Goal: Information Seeking & Learning: Learn about a topic

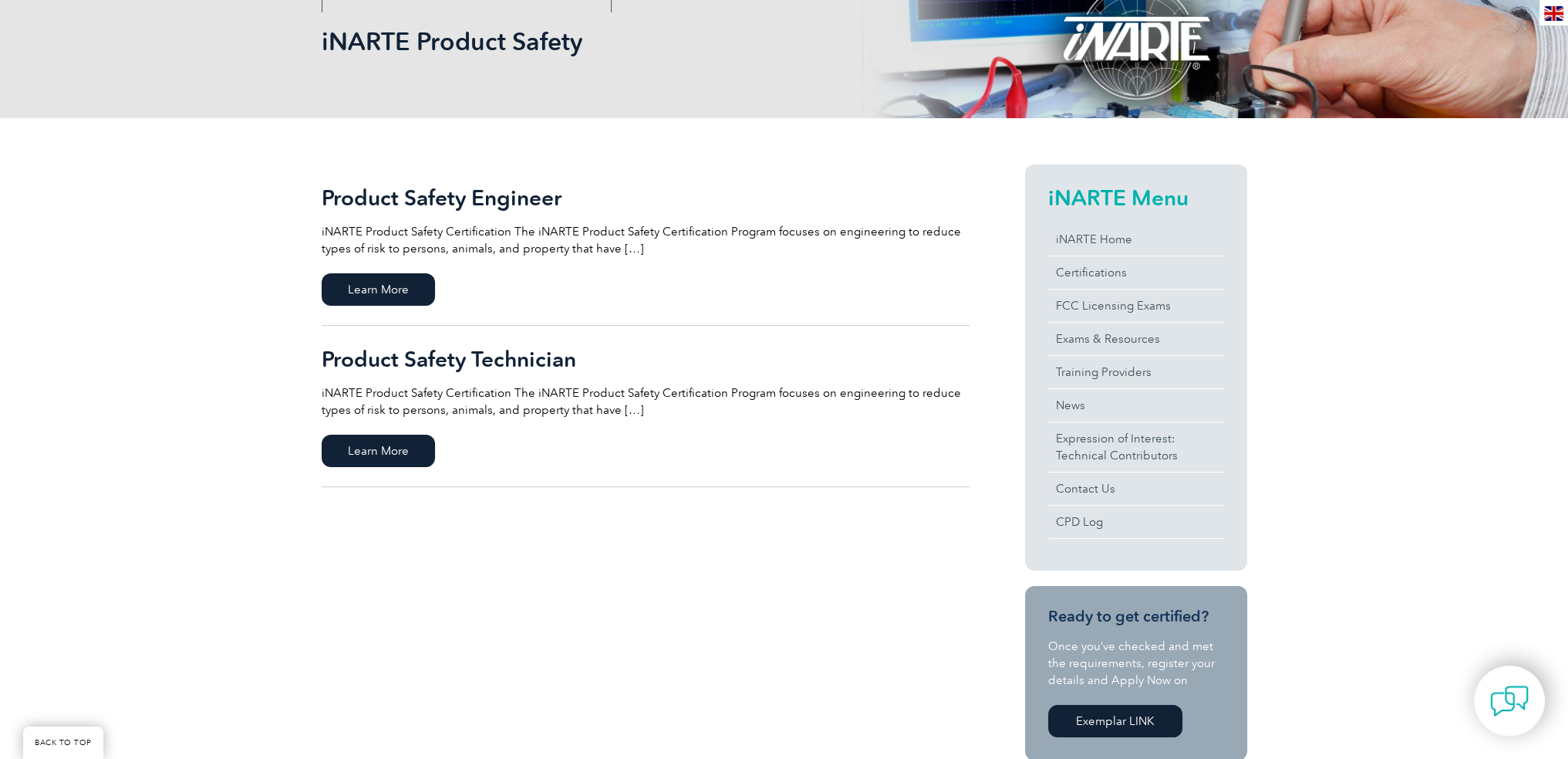
scroll to position [232, 0]
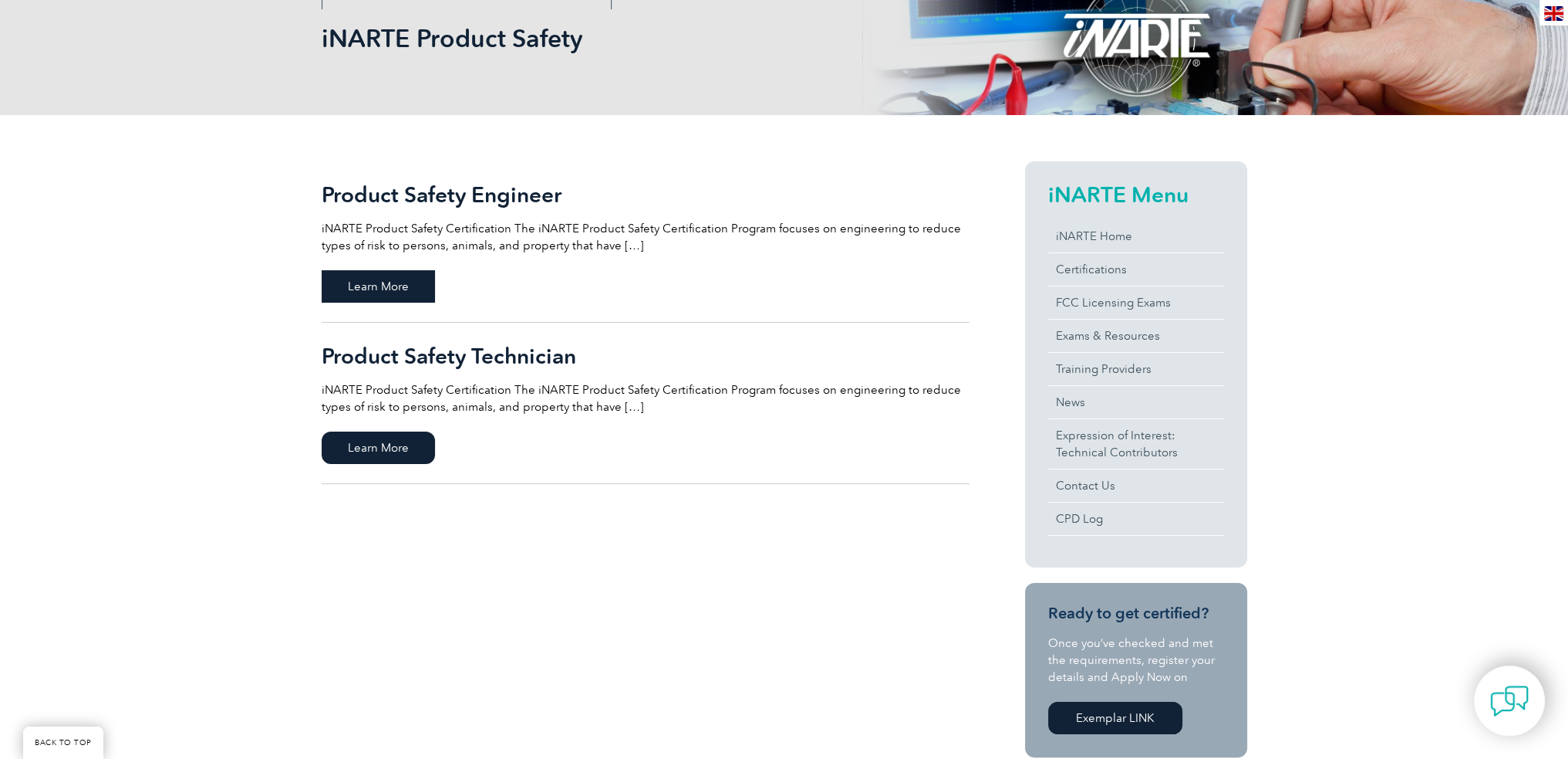
click at [340, 280] on span "Learn More" at bounding box center [378, 286] width 113 height 32
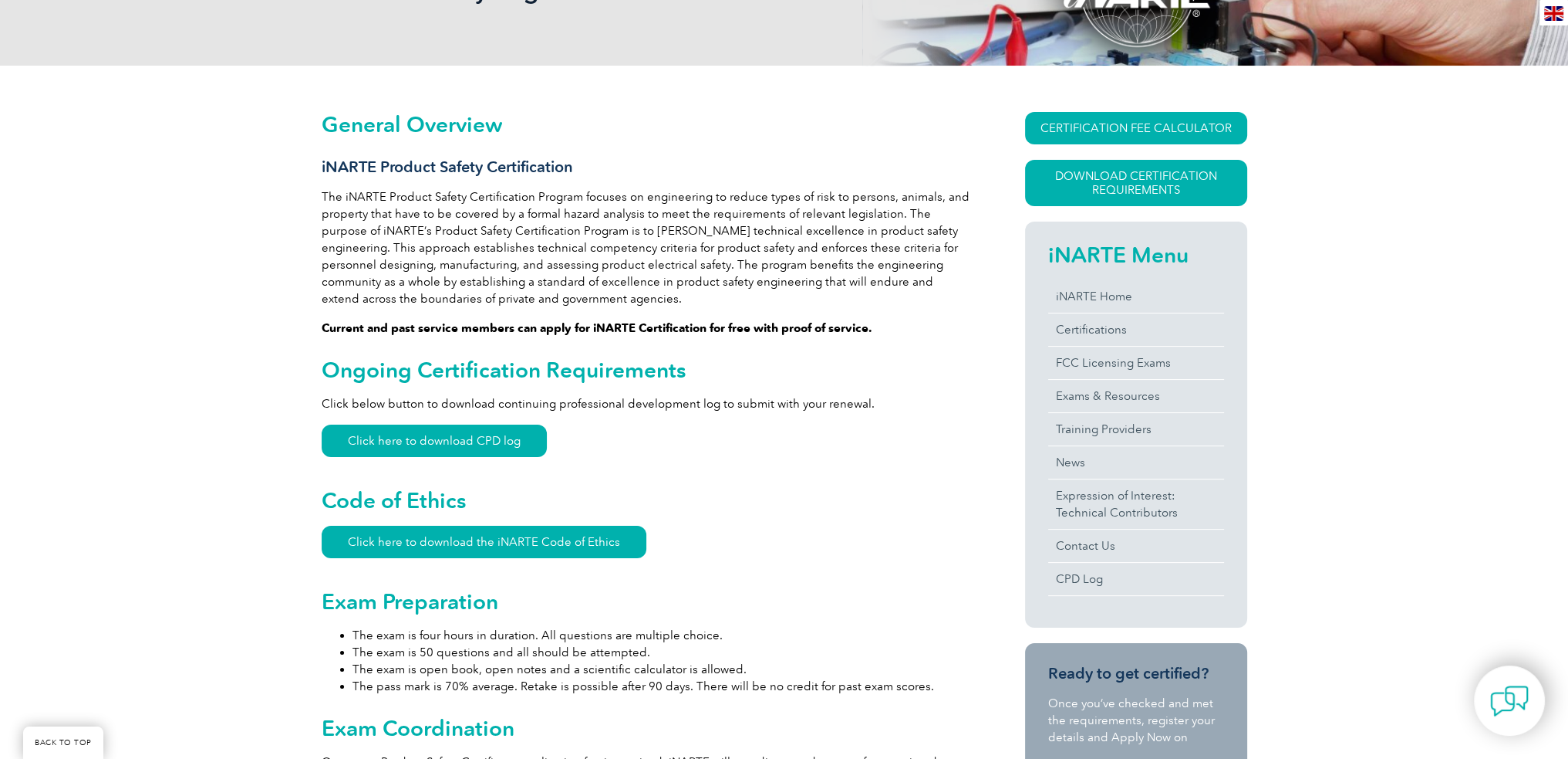
scroll to position [527, 0]
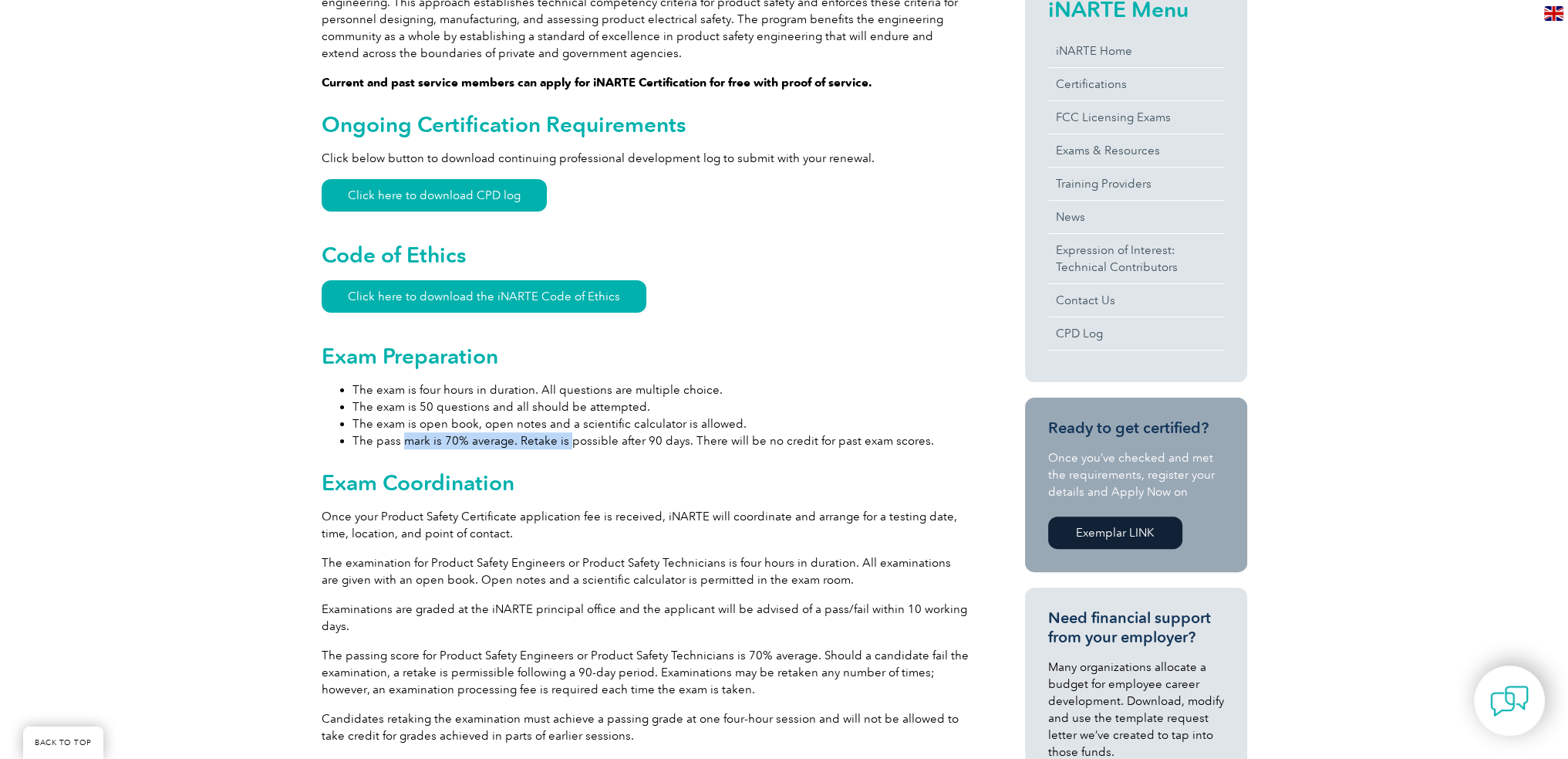
drag, startPoint x: 404, startPoint y: 443, endPoint x: 568, endPoint y: 435, distance: 164.2
click at [568, 435] on li "The pass mark is 70% average. Retake is possible after 90 days. There will be n…" at bounding box center [661, 440] width 617 height 17
click at [566, 440] on li "The pass mark is 70% average. Retake is possible after 90 days. There will be n…" at bounding box center [661, 440] width 617 height 17
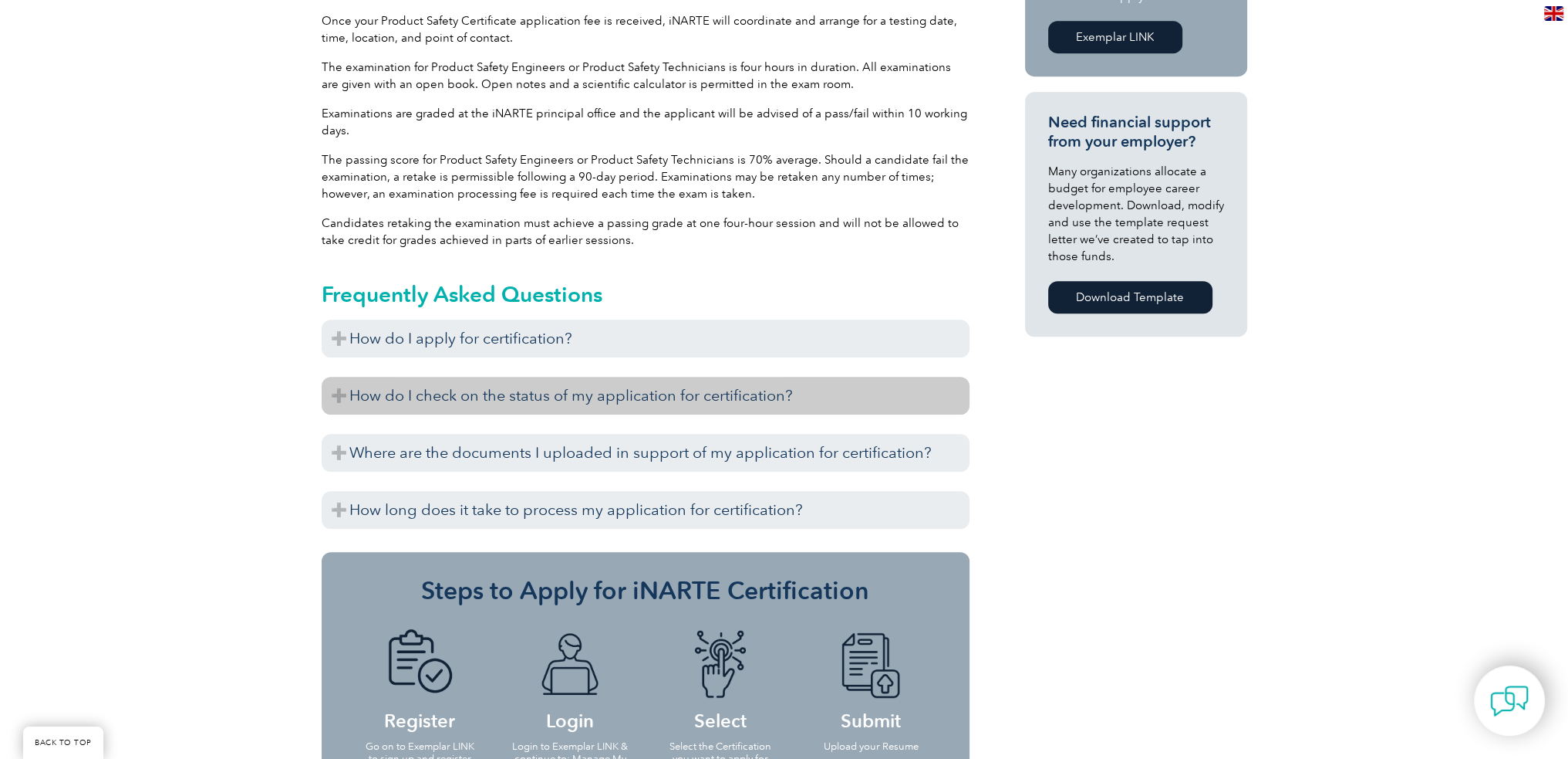
scroll to position [1067, 0]
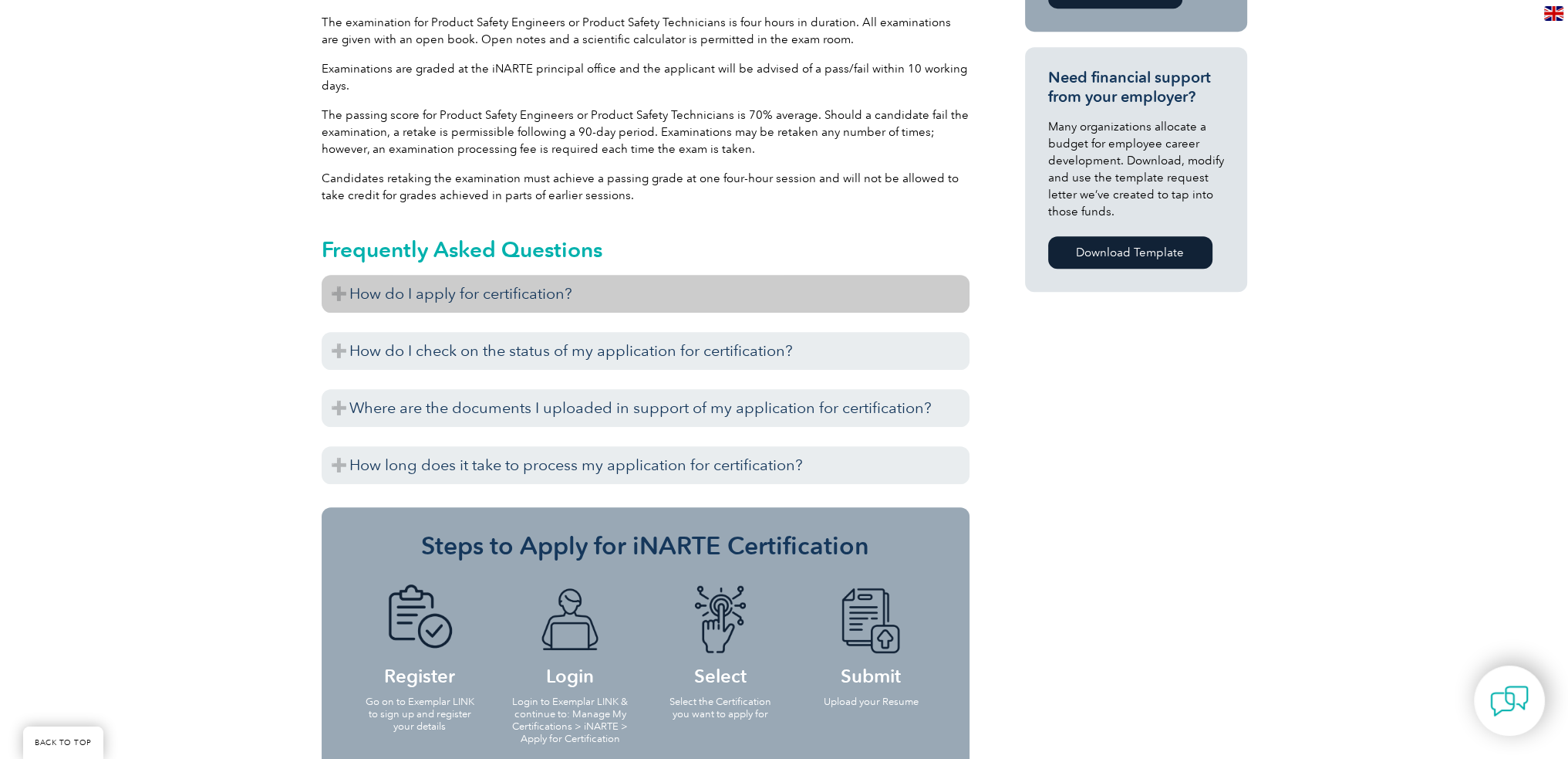
click at [572, 300] on h3 "How do I apply for certification?" at bounding box center [645, 293] width 648 height 38
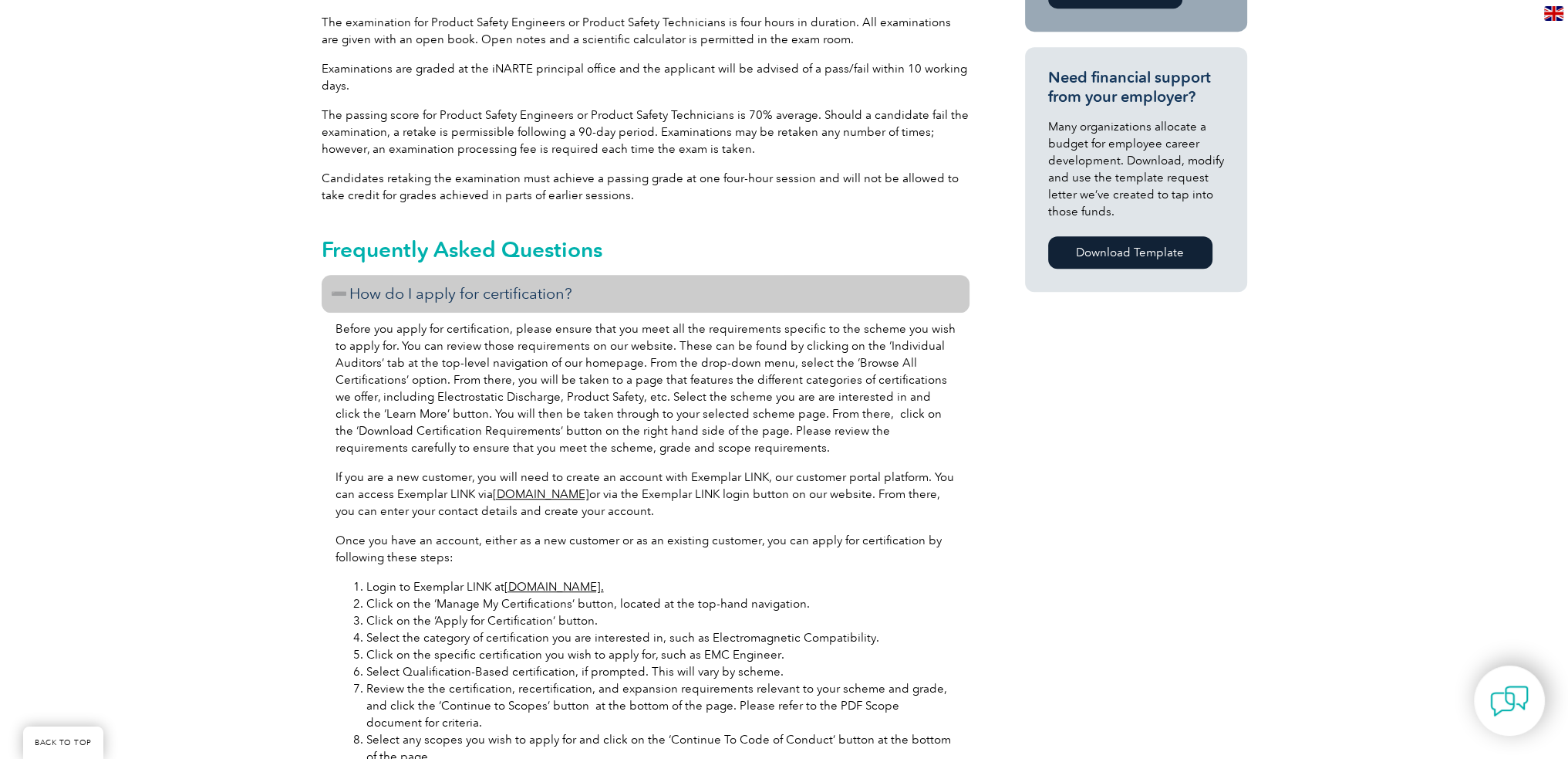
click at [572, 300] on h3 "How do I apply for certification?" at bounding box center [645, 293] width 648 height 38
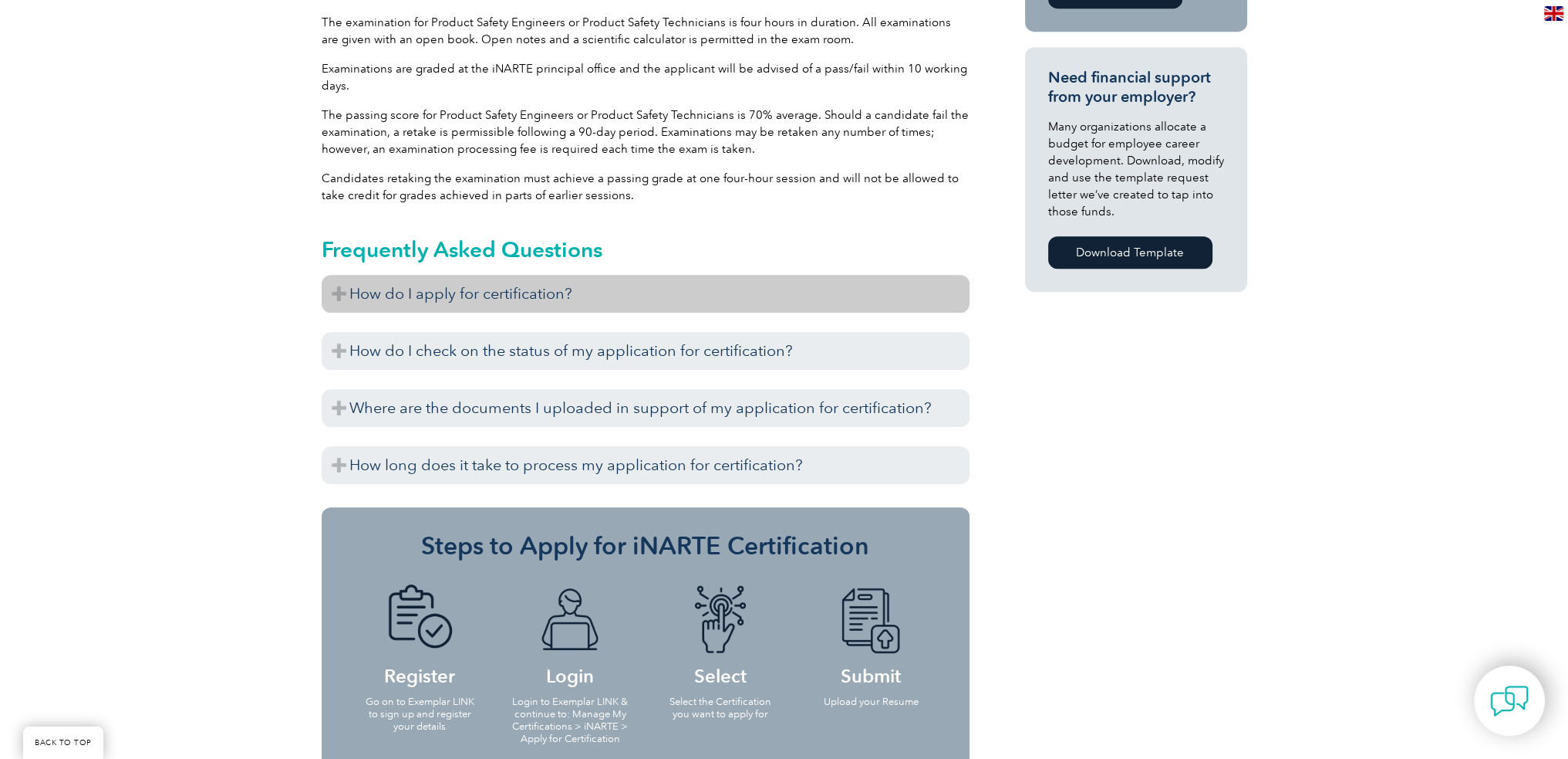
click at [572, 300] on h3 "How do I apply for certification?" at bounding box center [645, 293] width 648 height 38
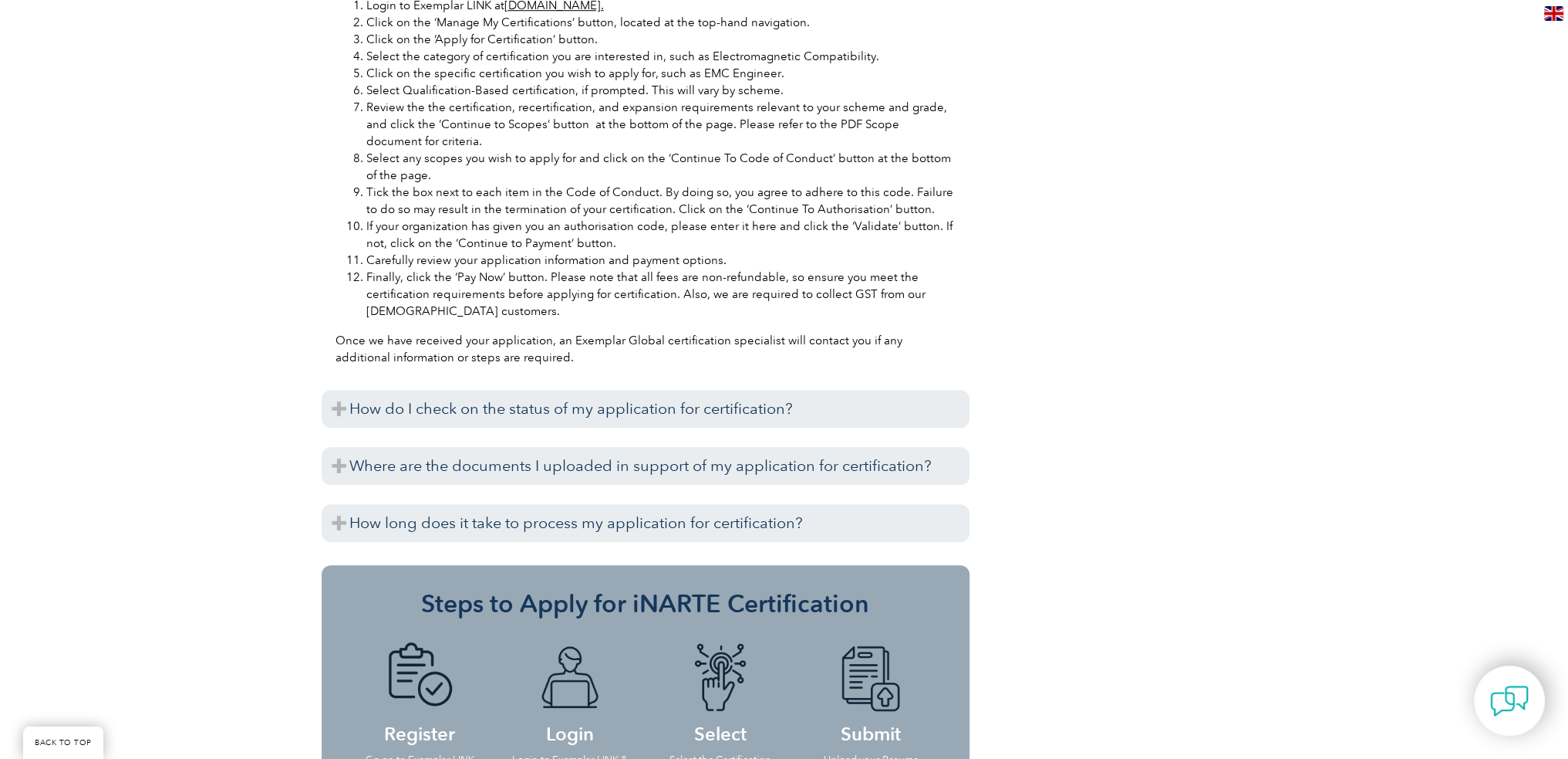
scroll to position [0, 0]
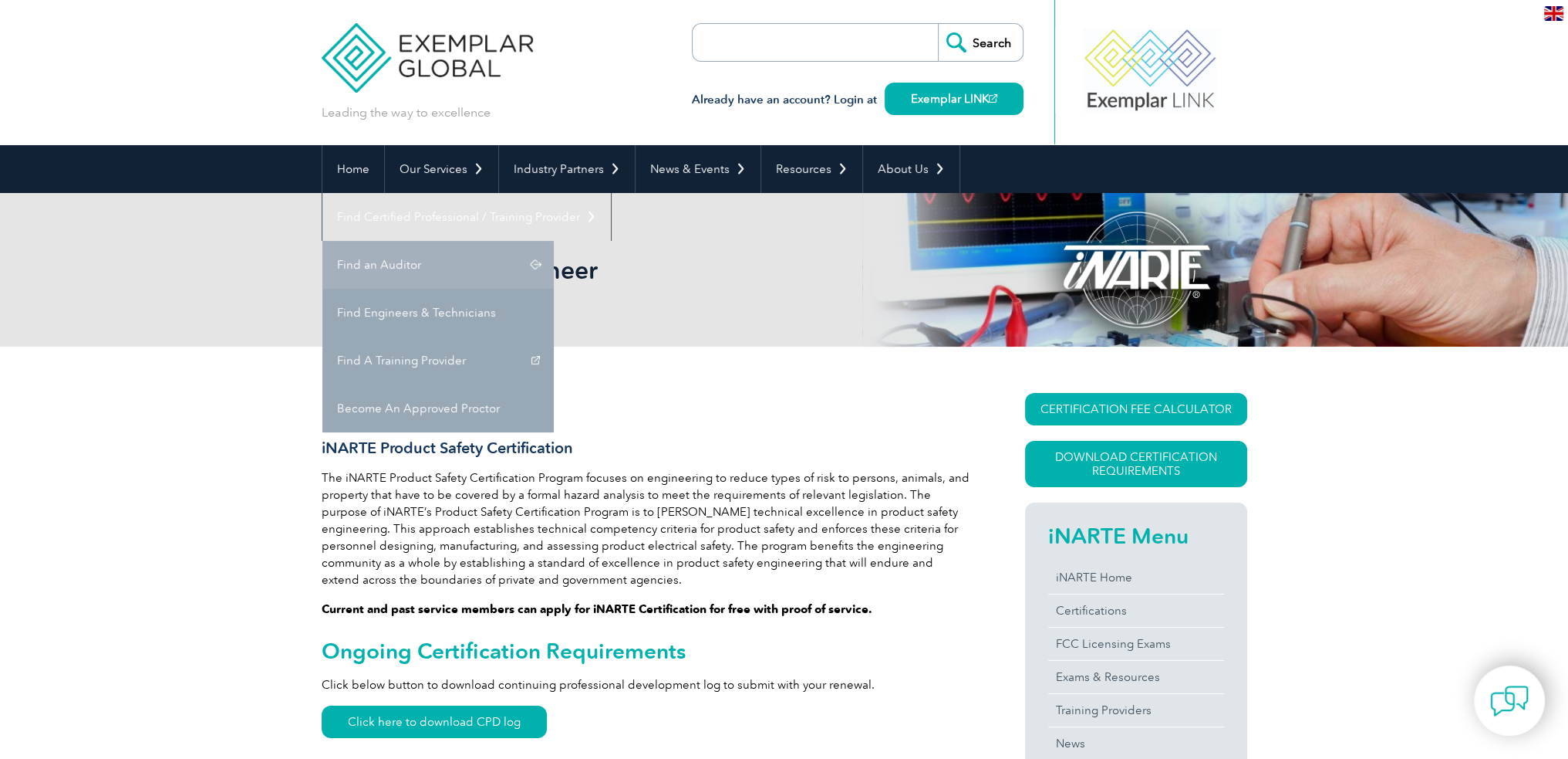
click at [554, 241] on link "Find an Auditor" at bounding box center [437, 265] width 231 height 48
click at [554, 289] on link "Find Engineers & Technicians" at bounding box center [437, 313] width 231 height 48
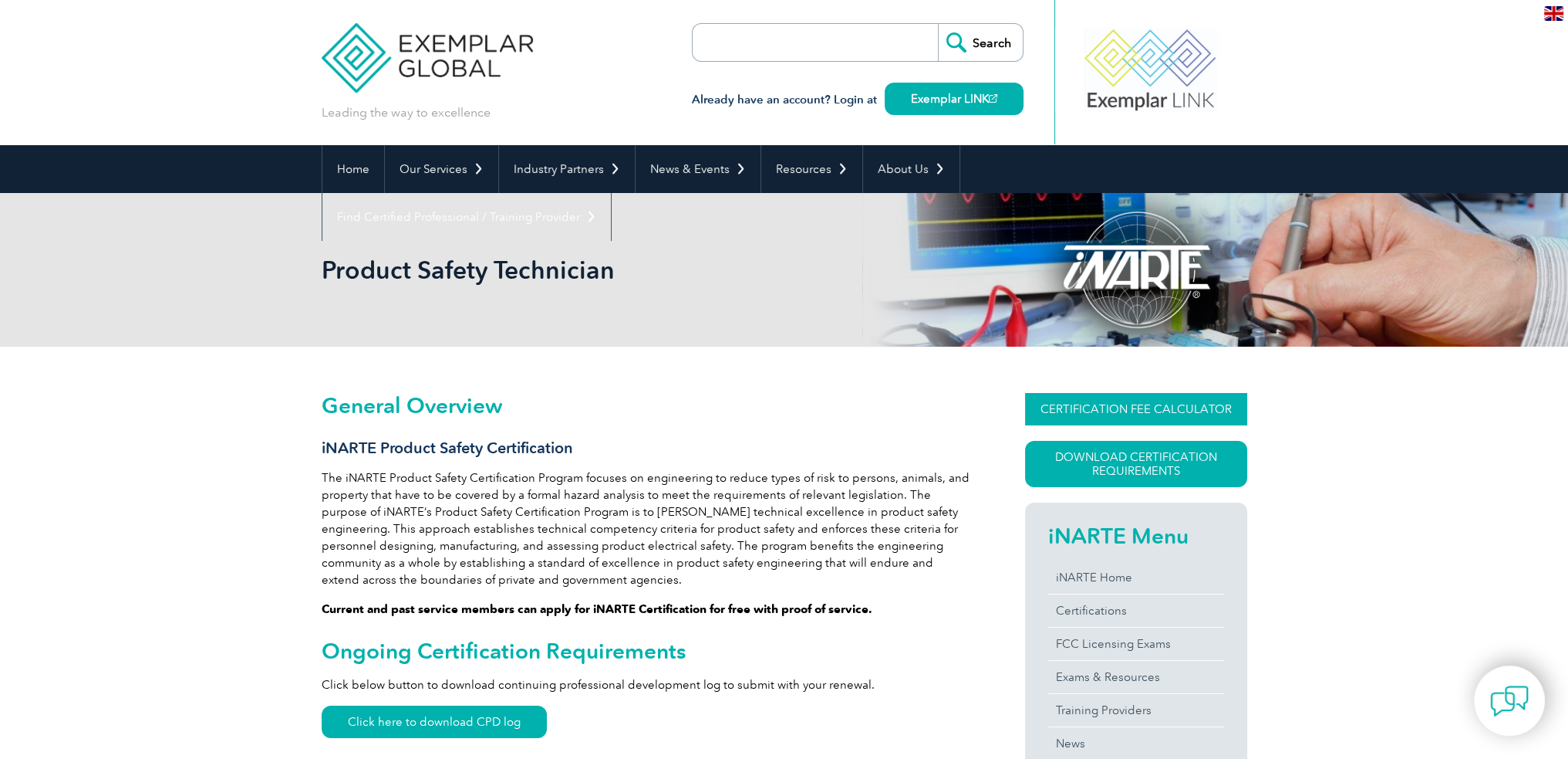
click at [1151, 412] on link "CERTIFICATION FEE CALCULATOR" at bounding box center [1136, 408] width 223 height 32
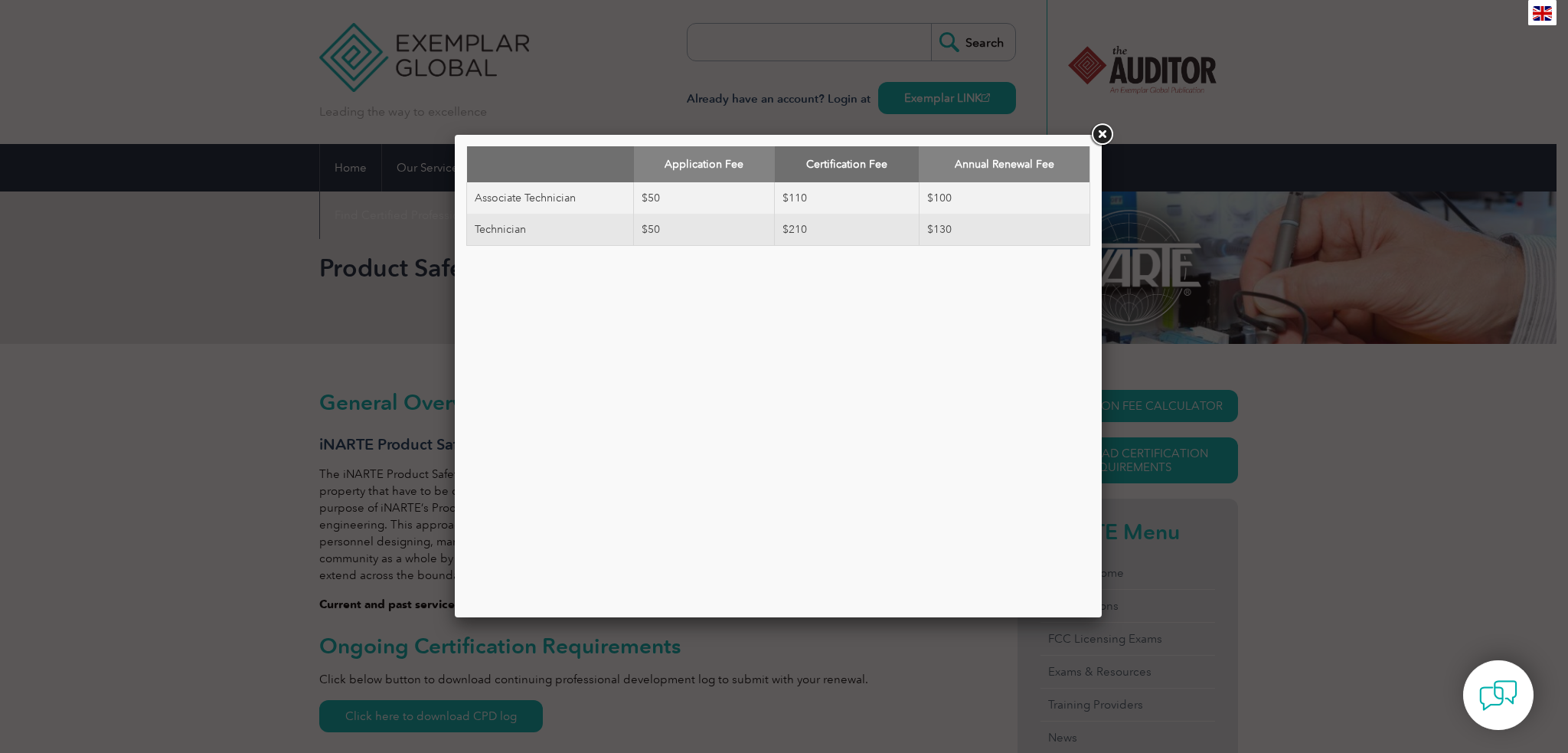
click at [327, 407] on div "Application Fee Certification Fee Annual Renewal Fee Associate Technician $50 $…" at bounding box center [784, 376] width 1568 height 753
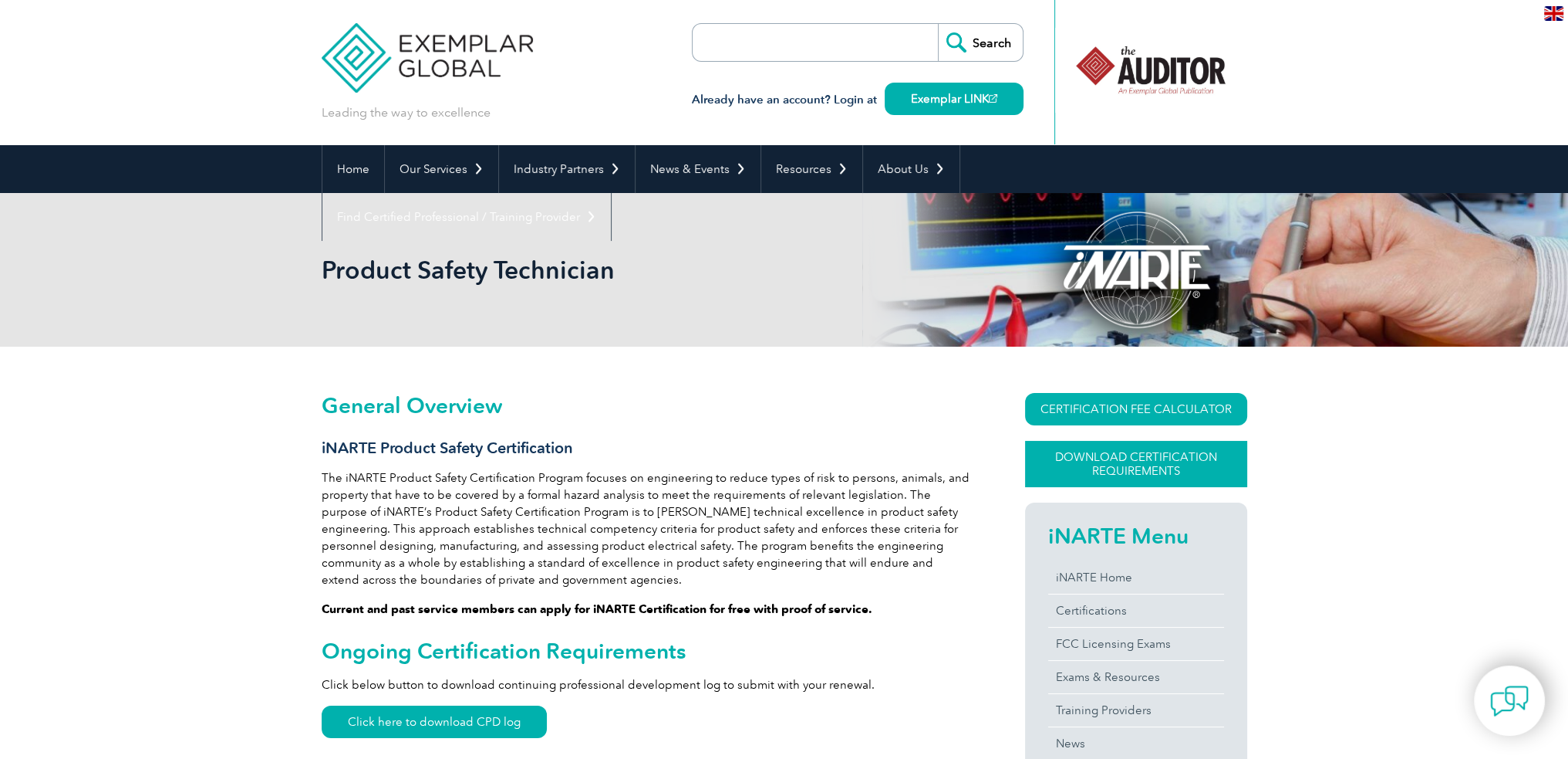
click at [1130, 468] on link "Download Certification Requirements" at bounding box center [1136, 463] width 223 height 46
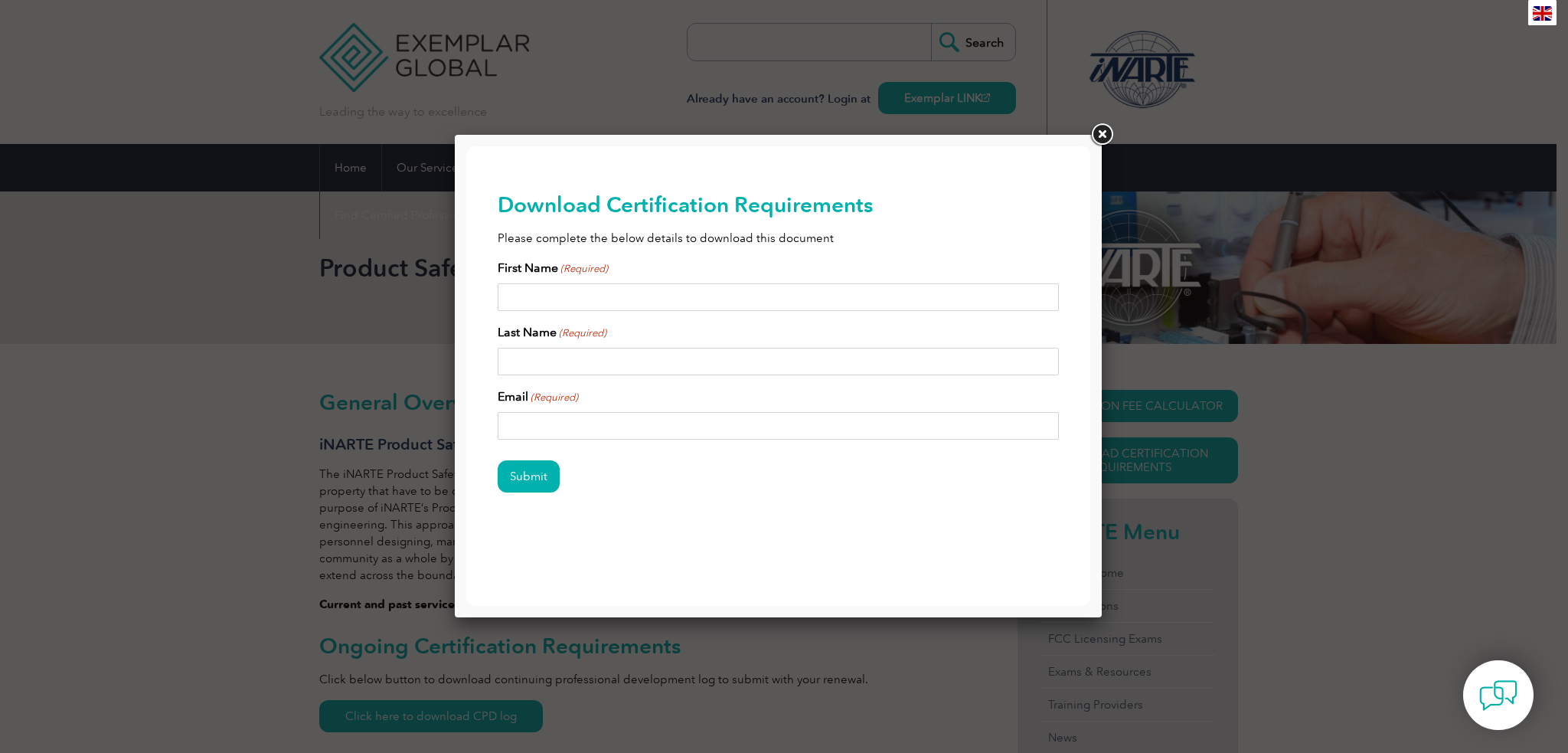
click at [1105, 130] on link at bounding box center [1102, 135] width 27 height 27
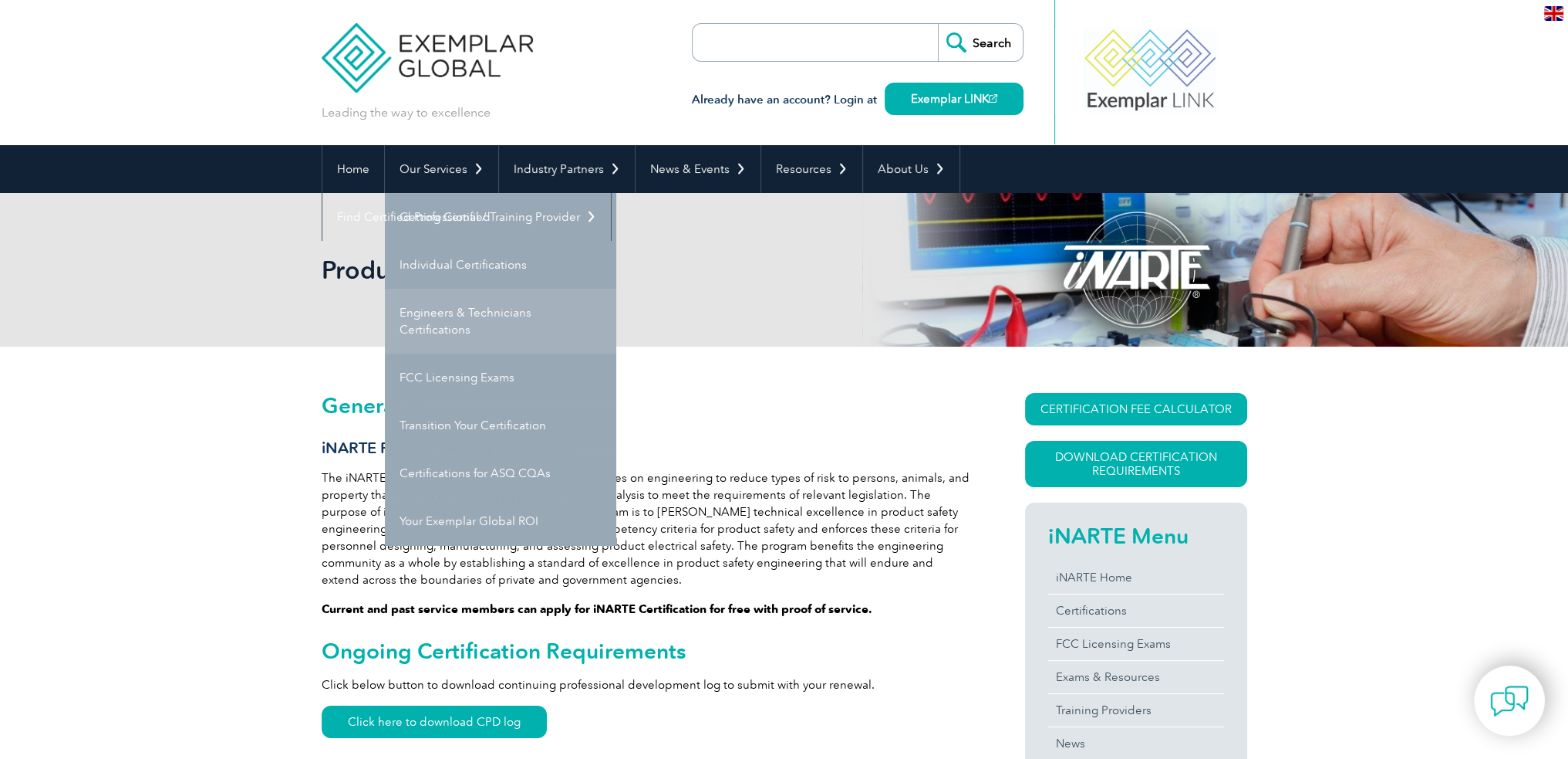
click at [521, 308] on link "Engineers & Technicians Certifications" at bounding box center [500, 321] width 231 height 64
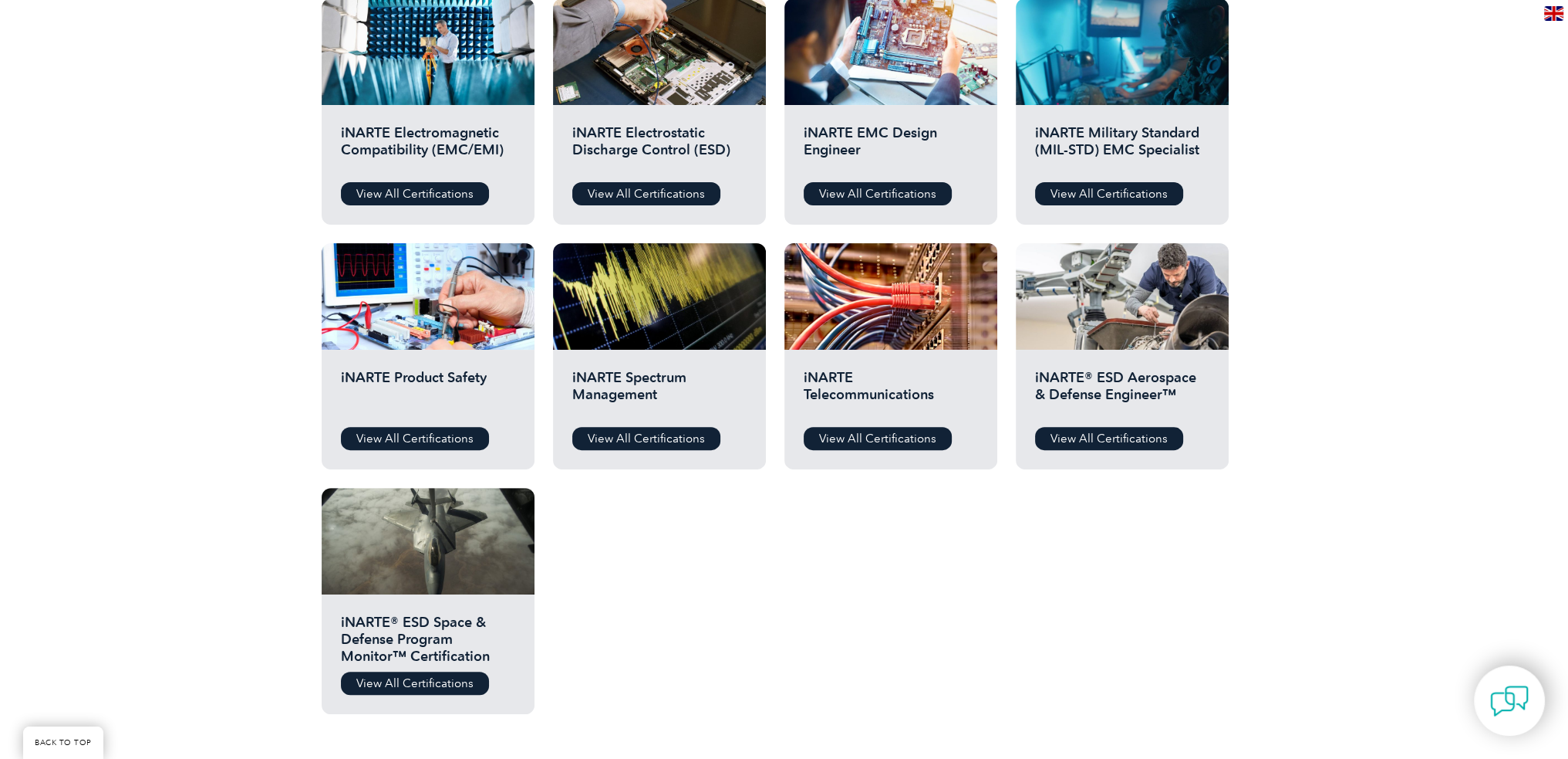
scroll to position [617, 0]
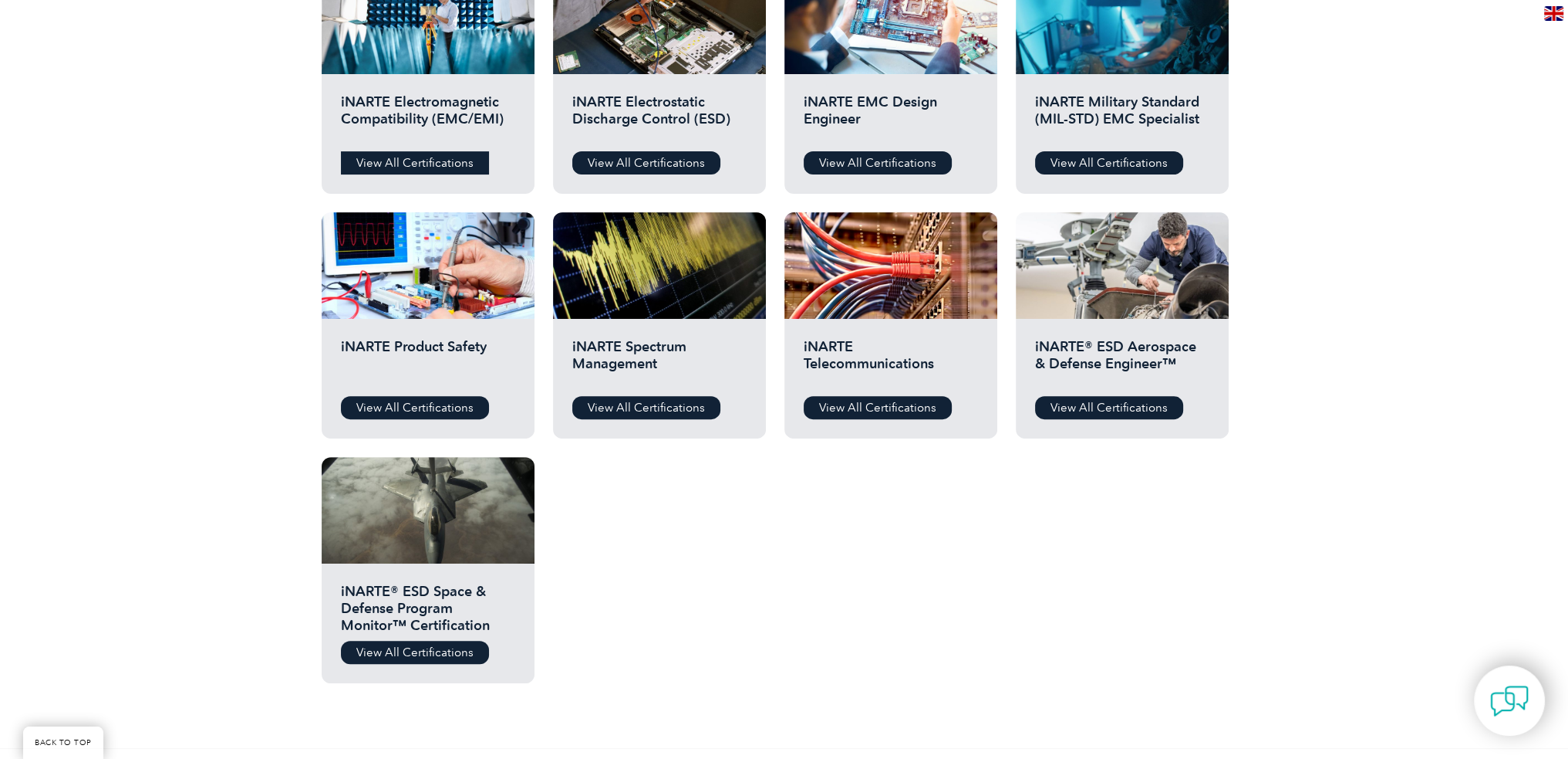
click at [462, 164] on link "View All Certifications" at bounding box center [415, 163] width 148 height 23
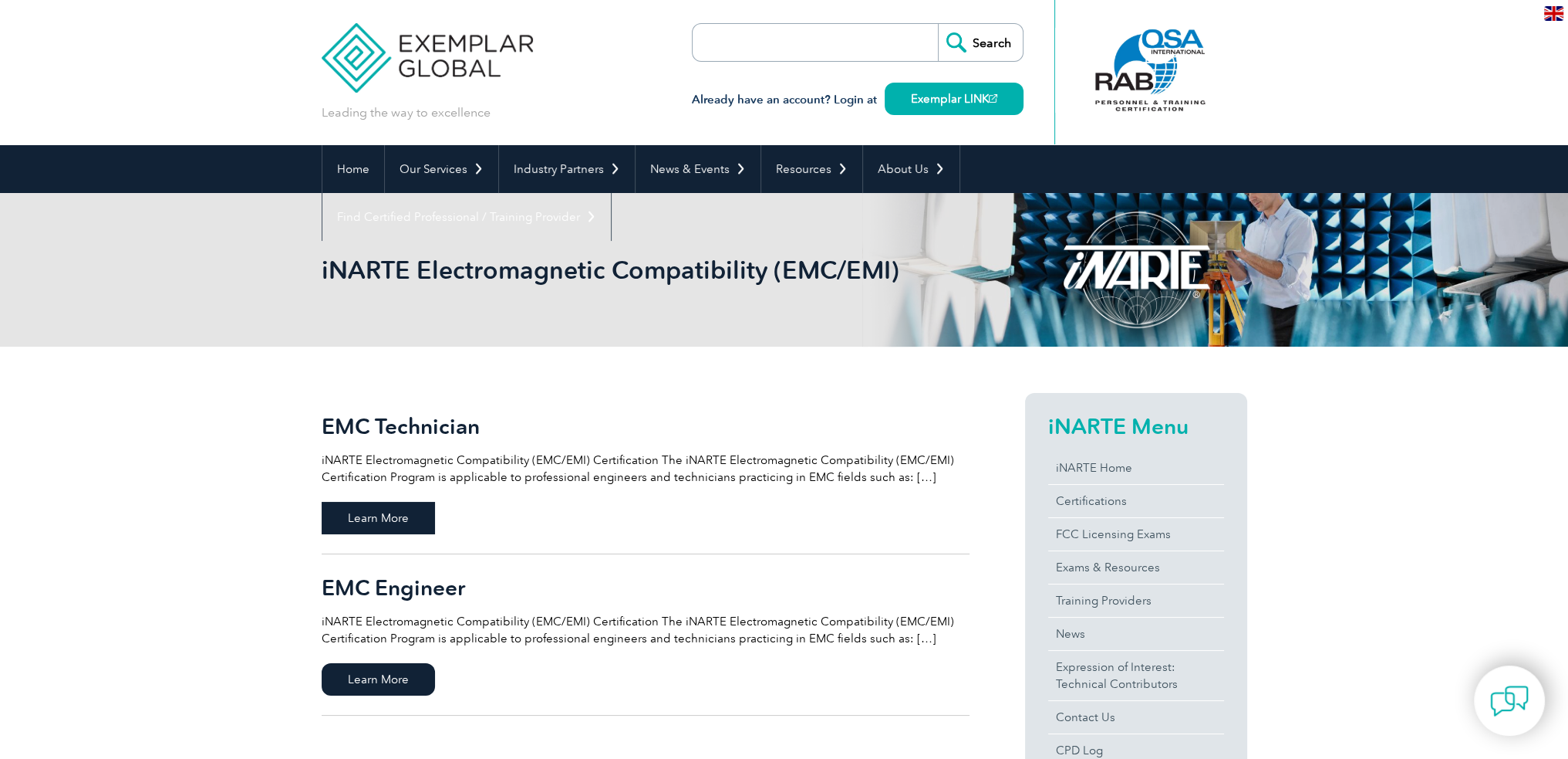
click at [404, 506] on span "Learn More" at bounding box center [378, 518] width 113 height 32
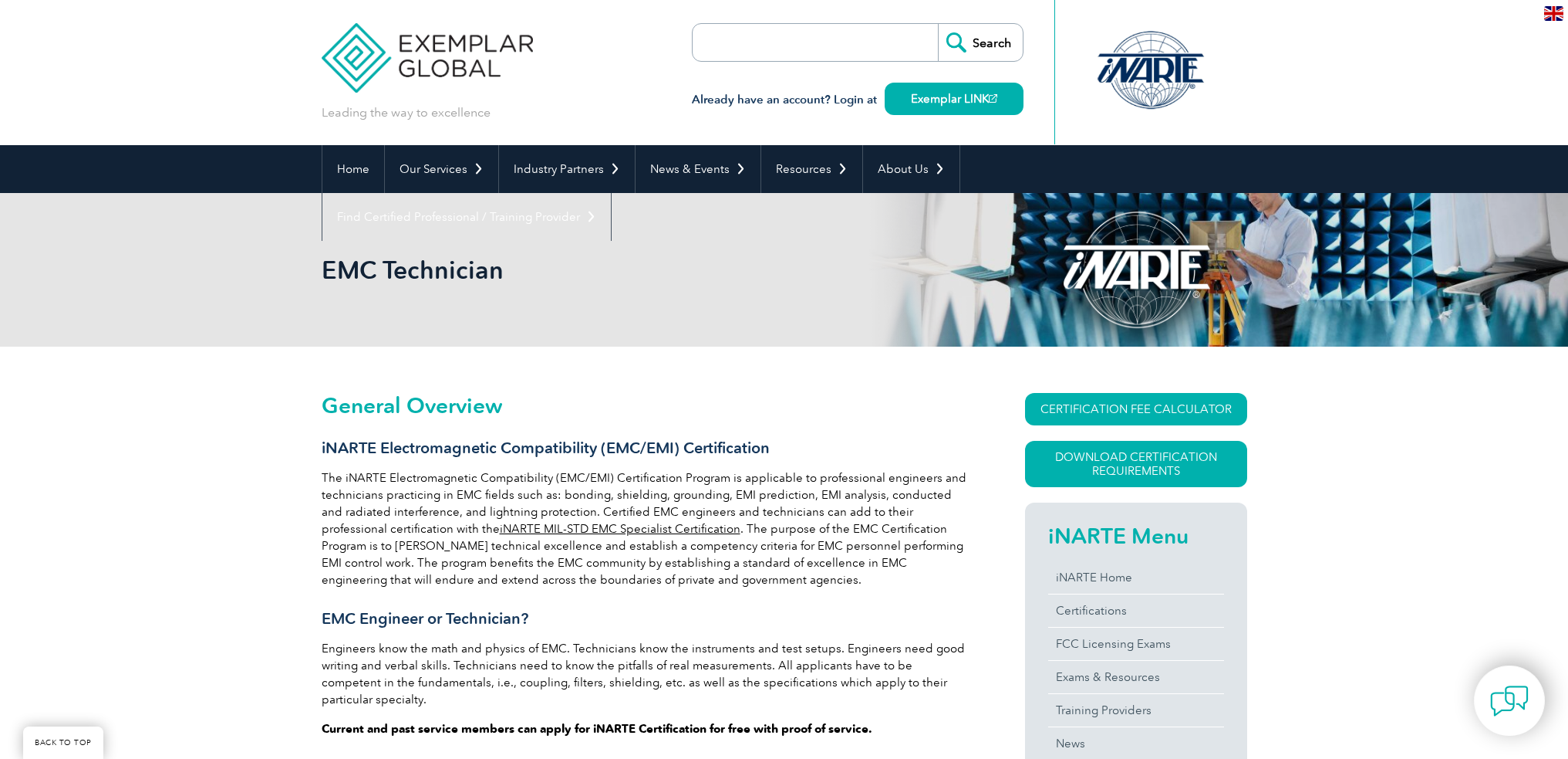
scroll to position [221, 0]
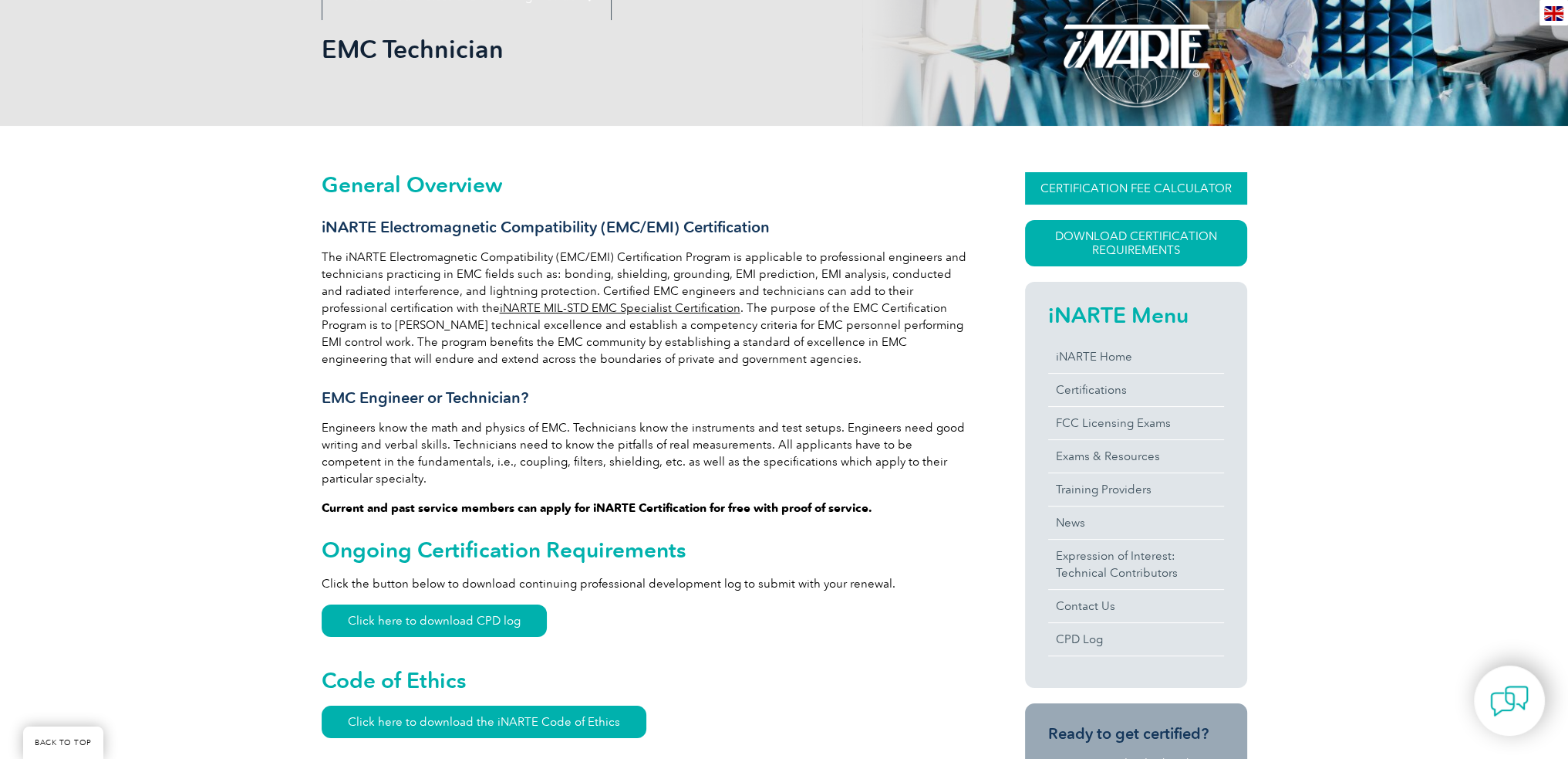
click at [1134, 186] on link "CERTIFICATION FEE CALCULATOR" at bounding box center [1136, 188] width 223 height 32
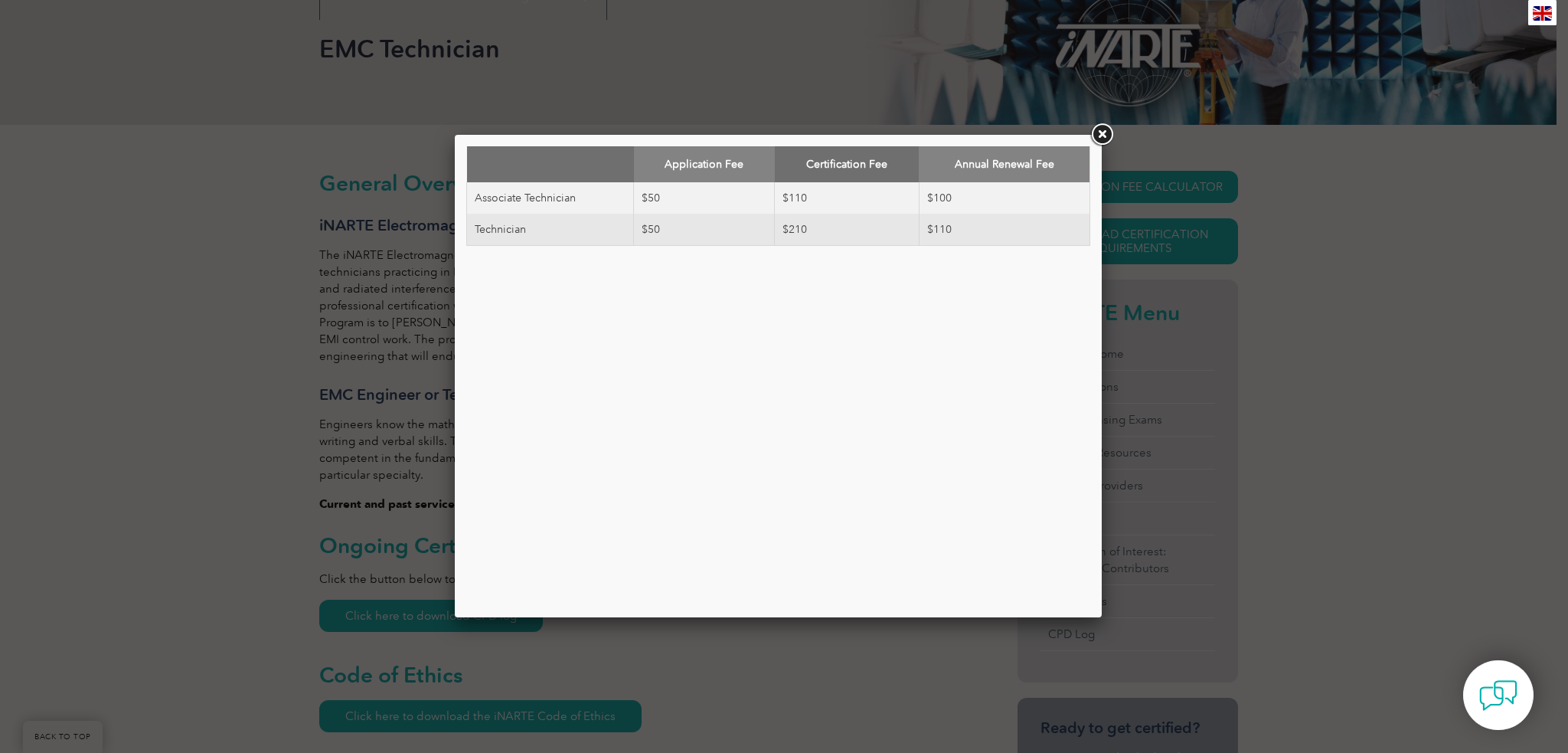
click at [1109, 141] on link at bounding box center [1102, 135] width 27 height 27
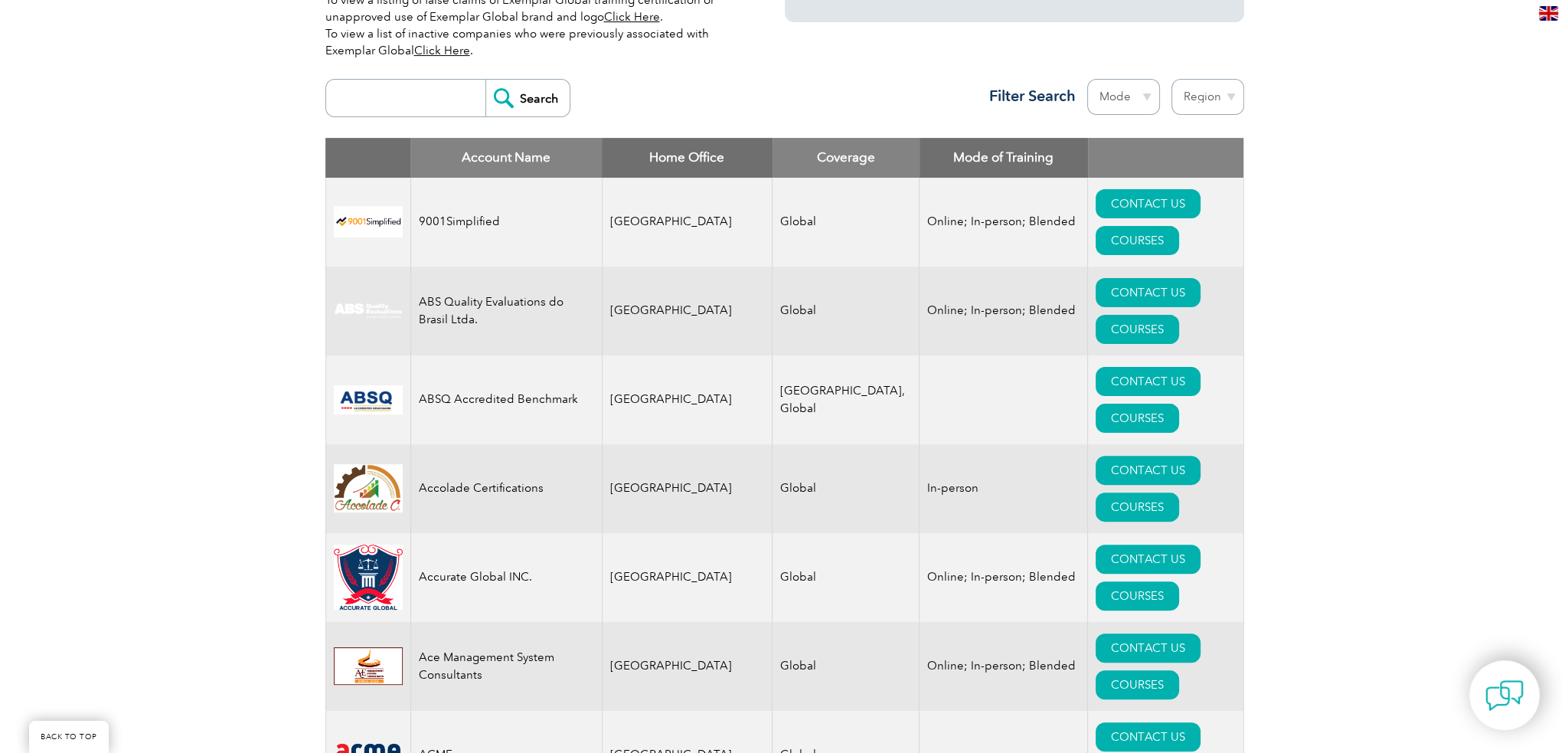
scroll to position [536, 0]
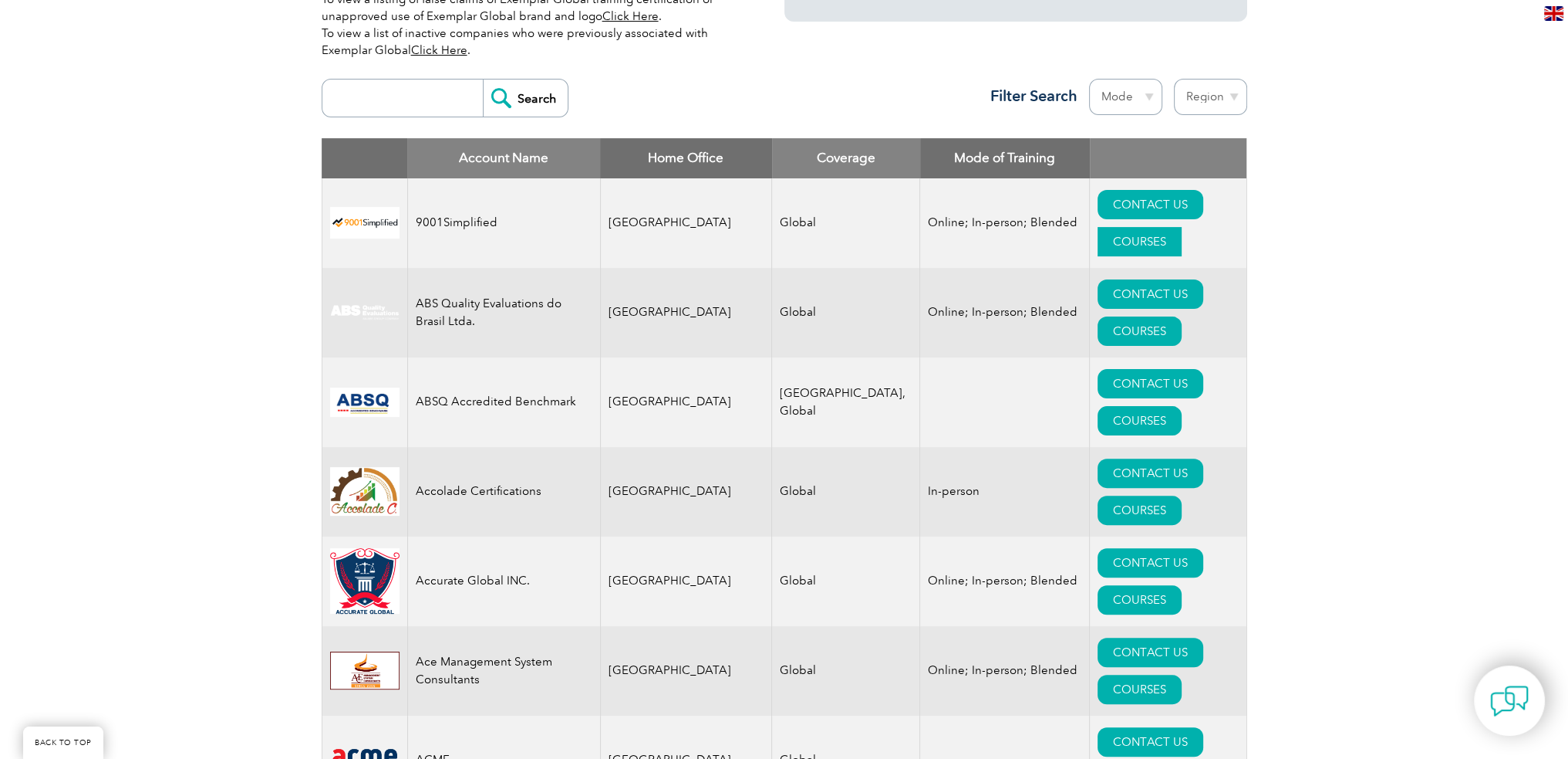
click at [1179, 227] on link "COURSES" at bounding box center [1139, 241] width 84 height 29
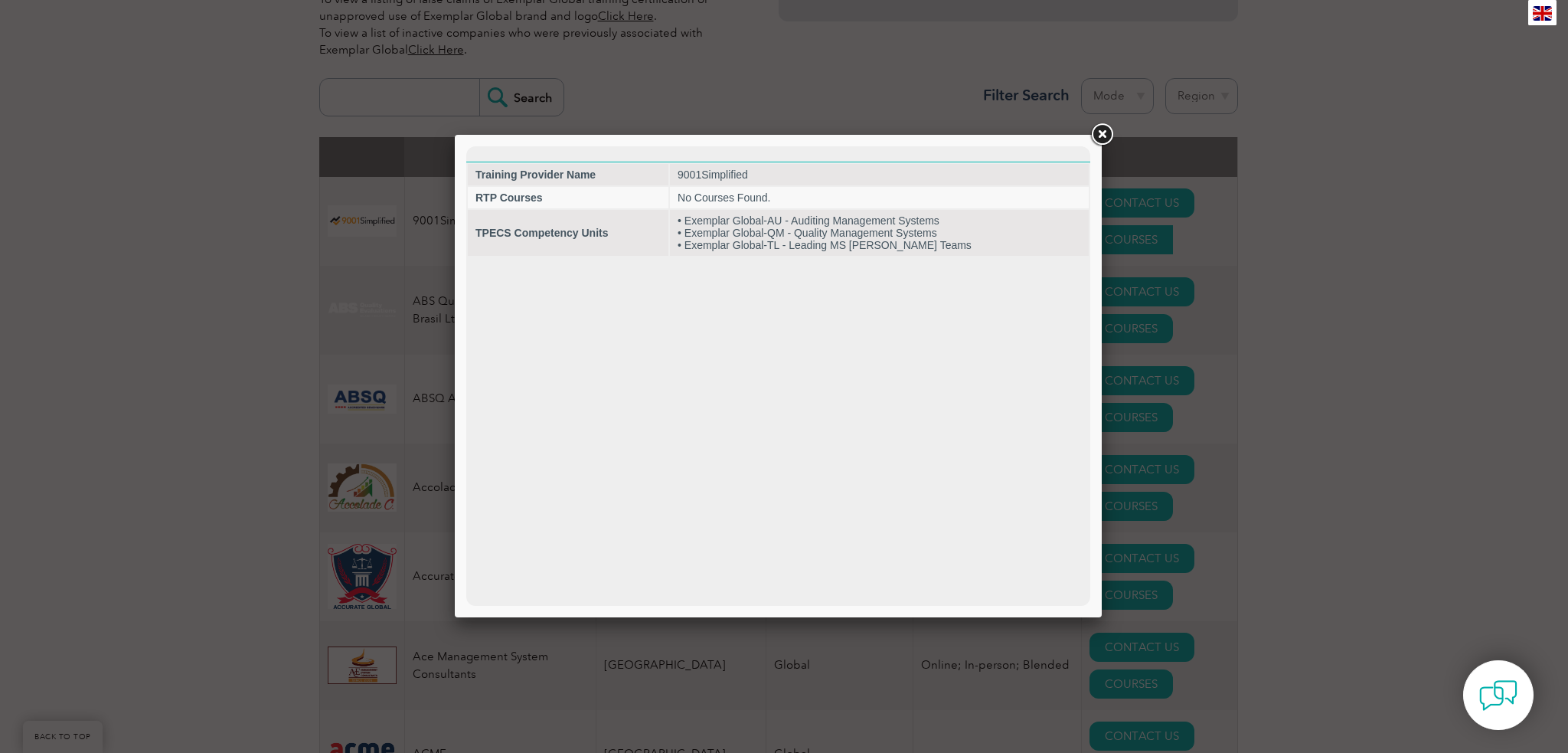
scroll to position [0, 0]
click at [1100, 129] on link at bounding box center [1102, 135] width 27 height 27
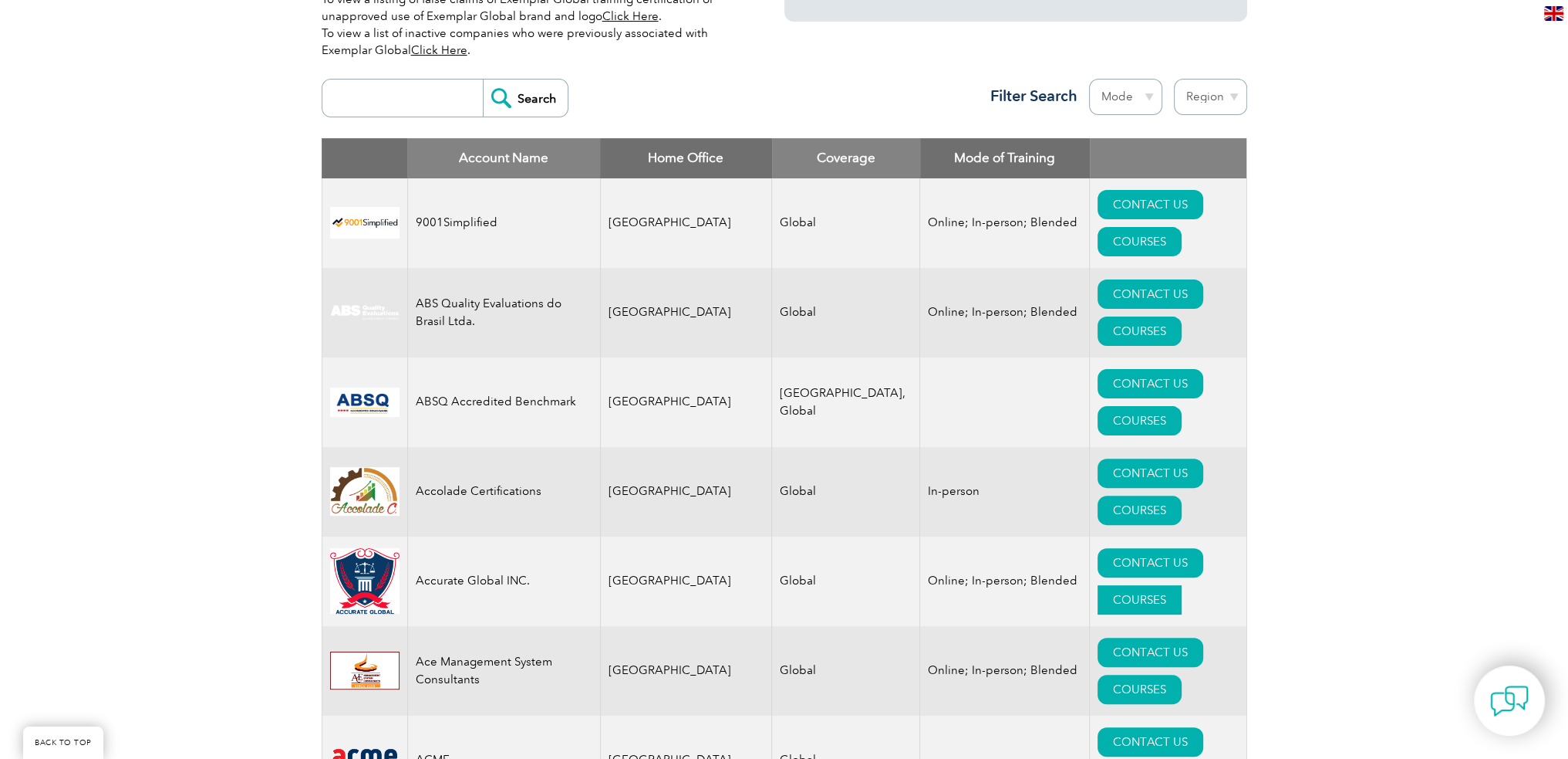
click at [1181, 585] on link "COURSES" at bounding box center [1139, 600] width 84 height 29
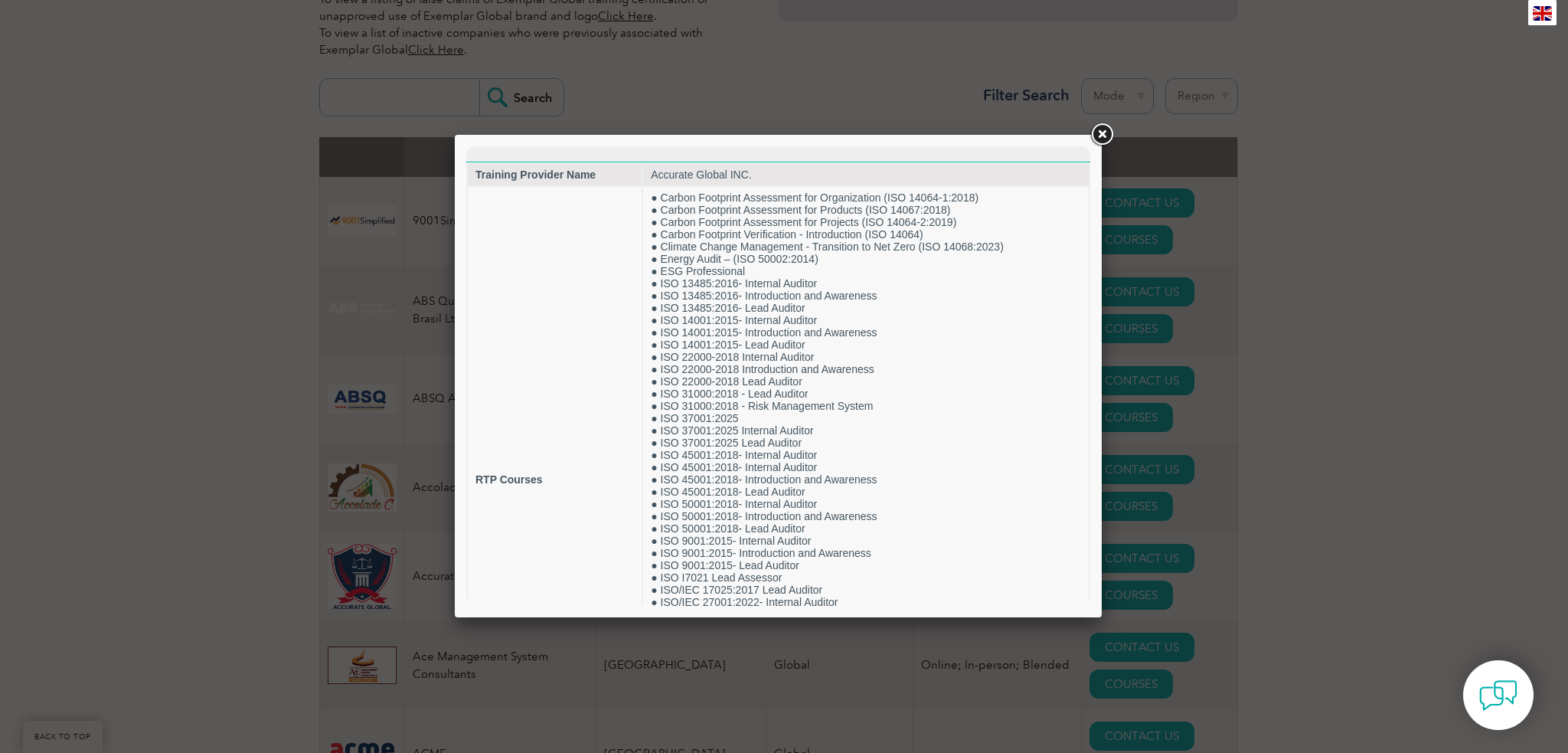
click at [1100, 140] on link at bounding box center [1102, 135] width 27 height 27
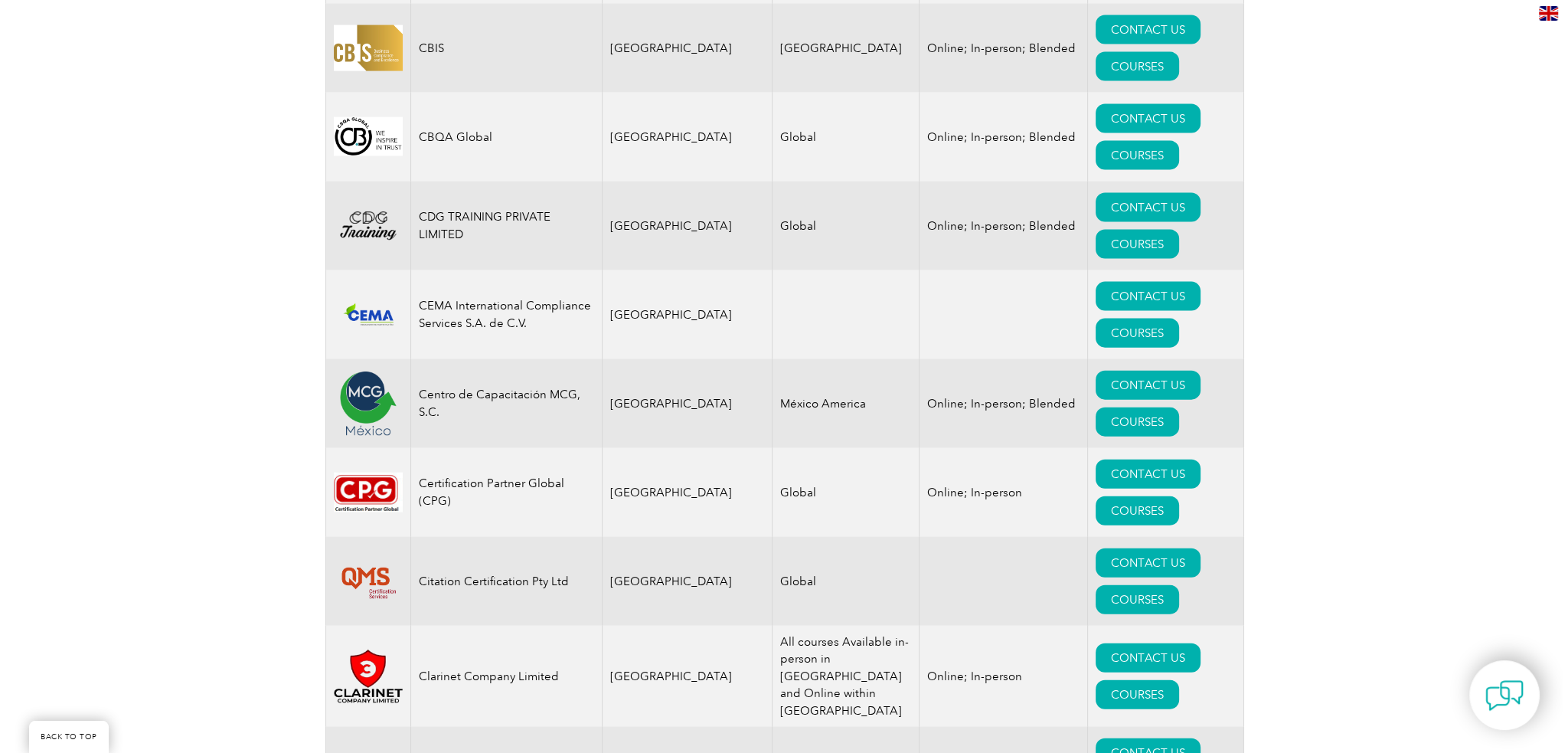
scroll to position [4518, 0]
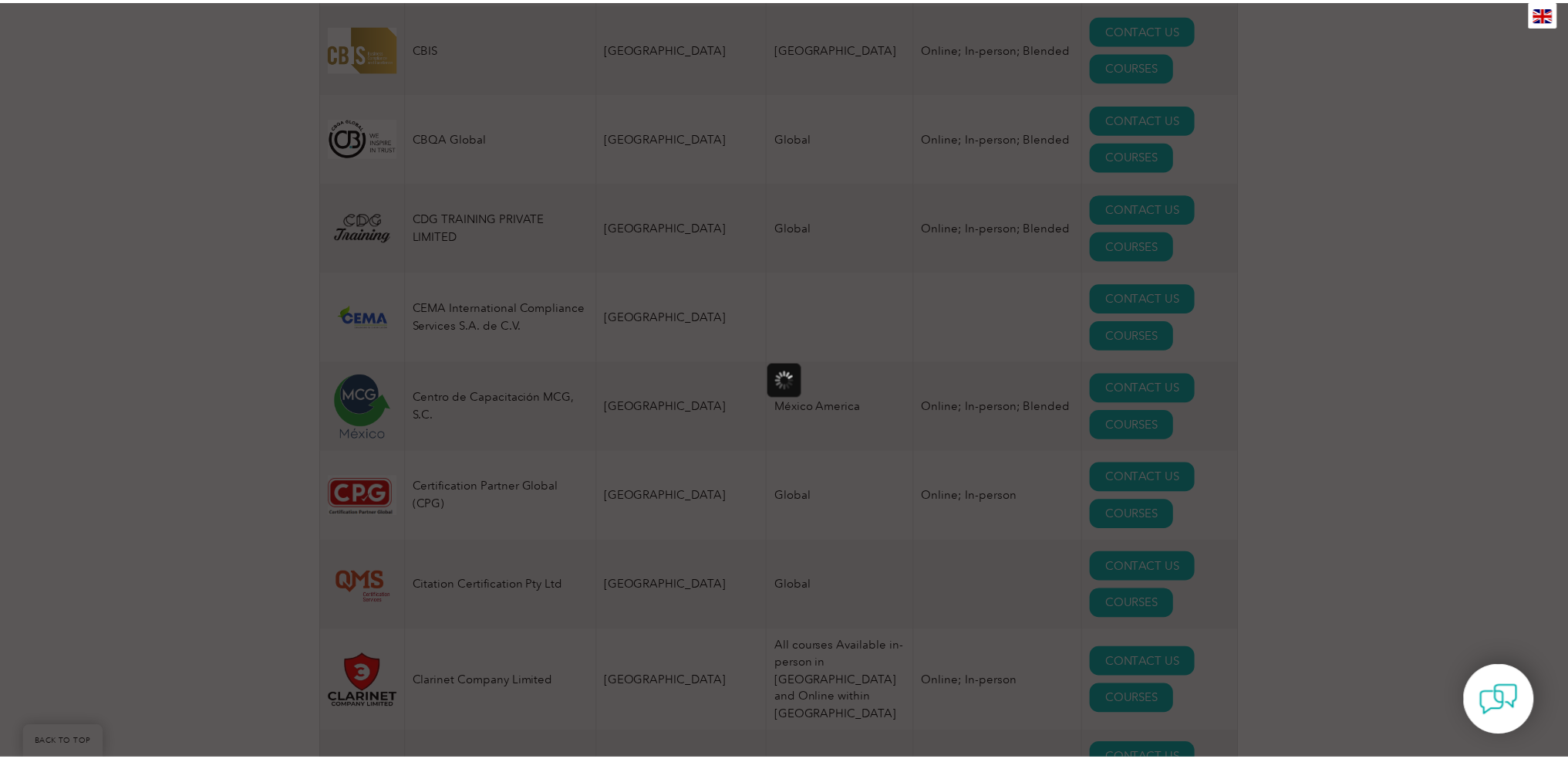
scroll to position [0, 0]
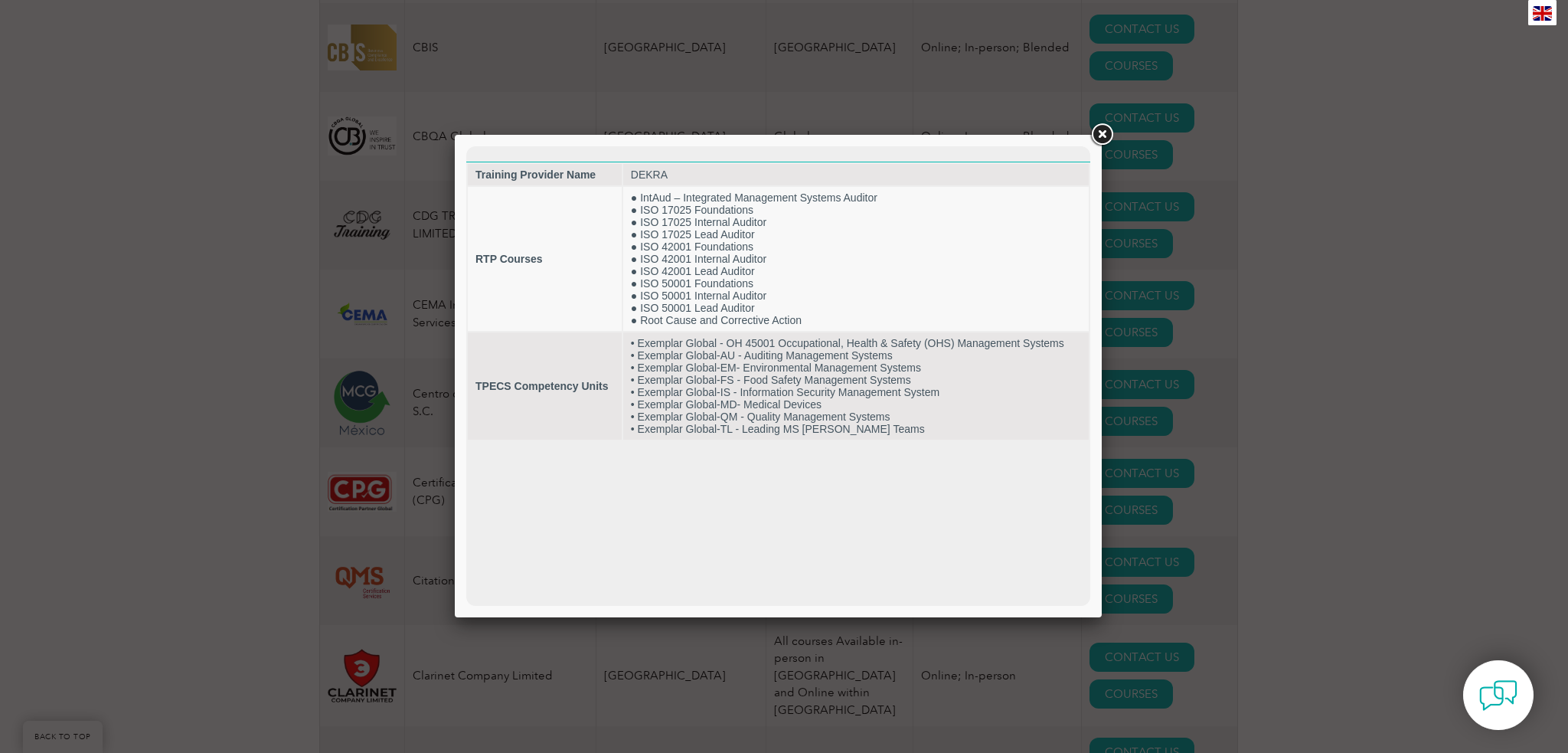
click at [1098, 139] on link at bounding box center [1102, 135] width 27 height 27
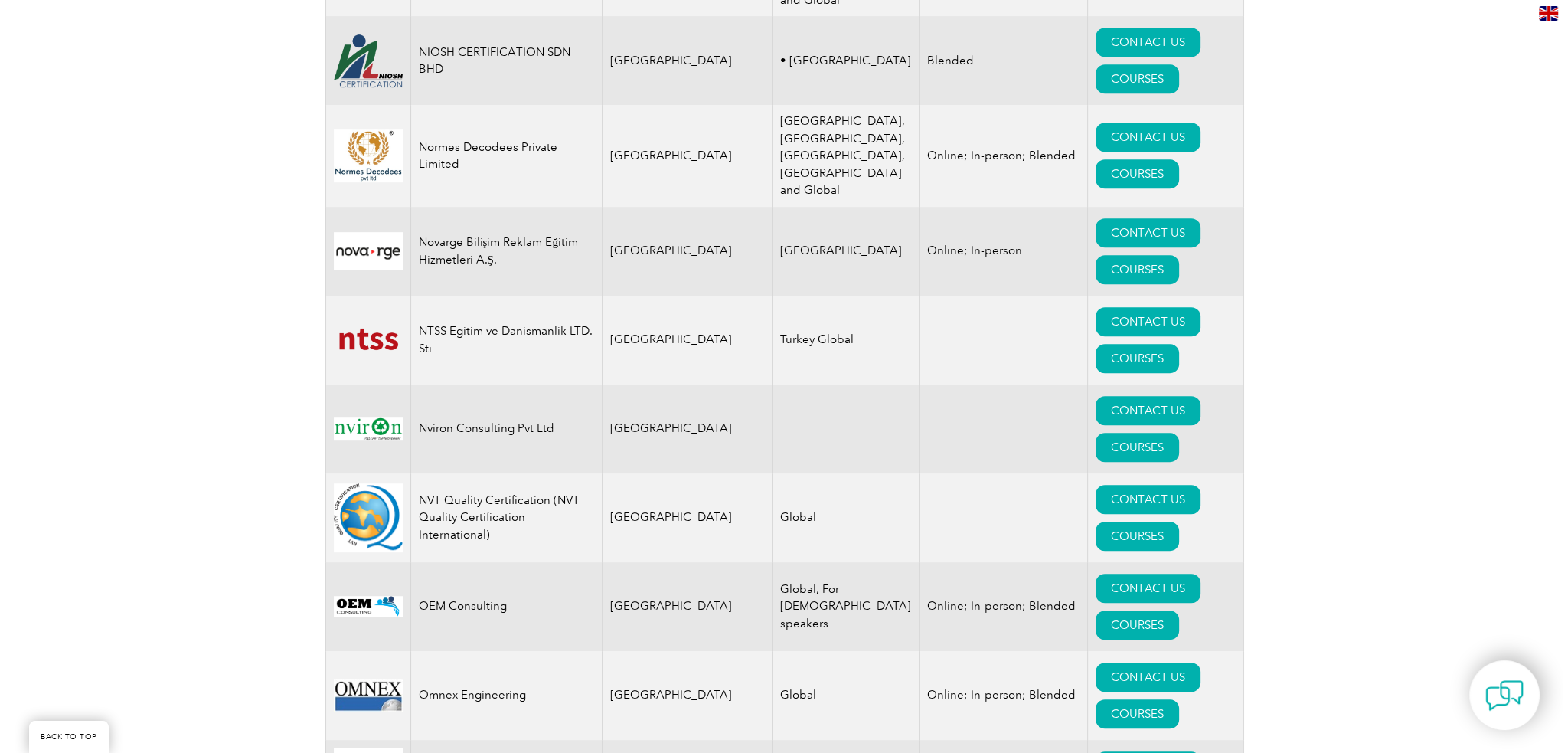
scroll to position [16923, 0]
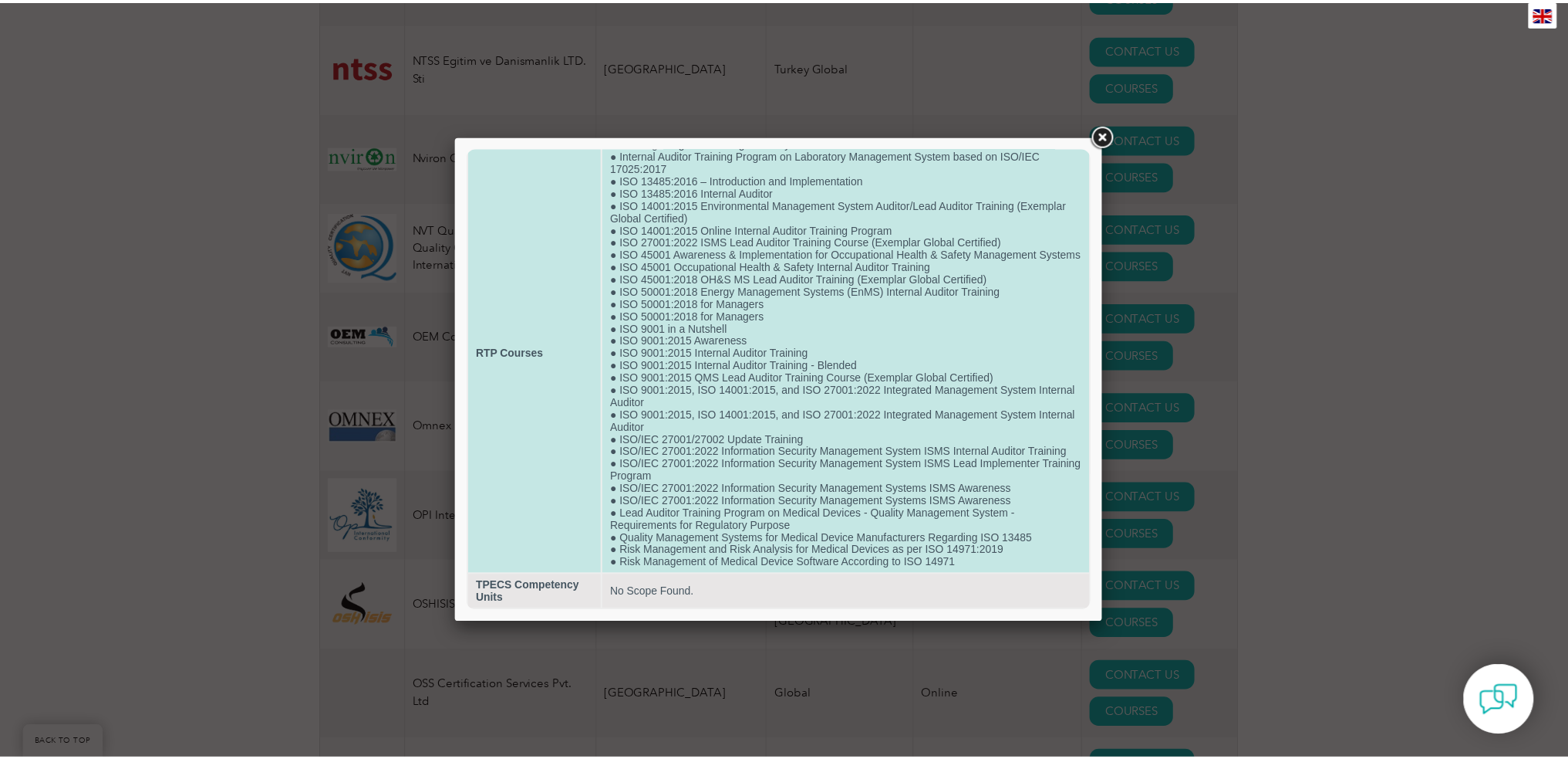
scroll to position [105, 0]
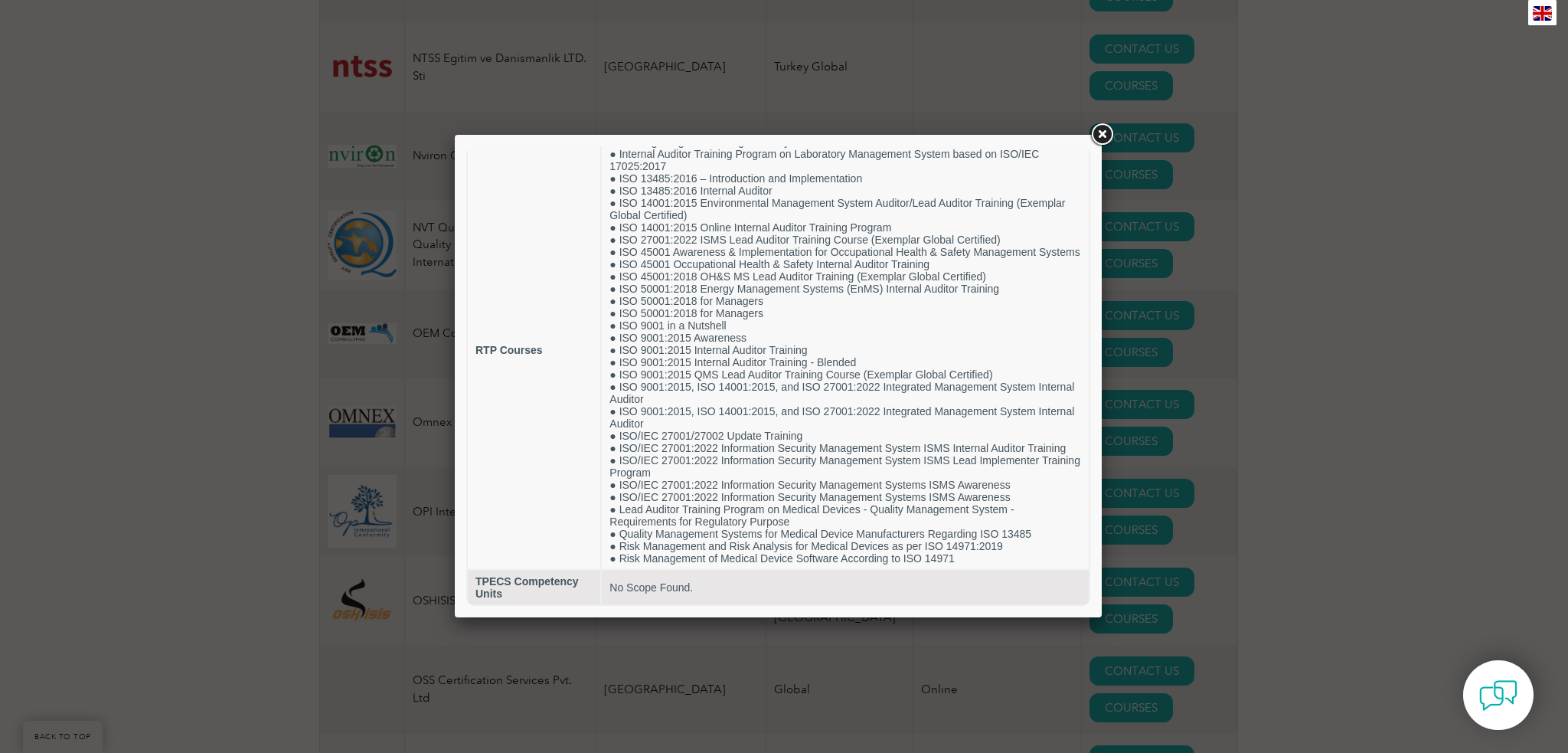
click at [1099, 140] on link at bounding box center [1102, 135] width 27 height 27
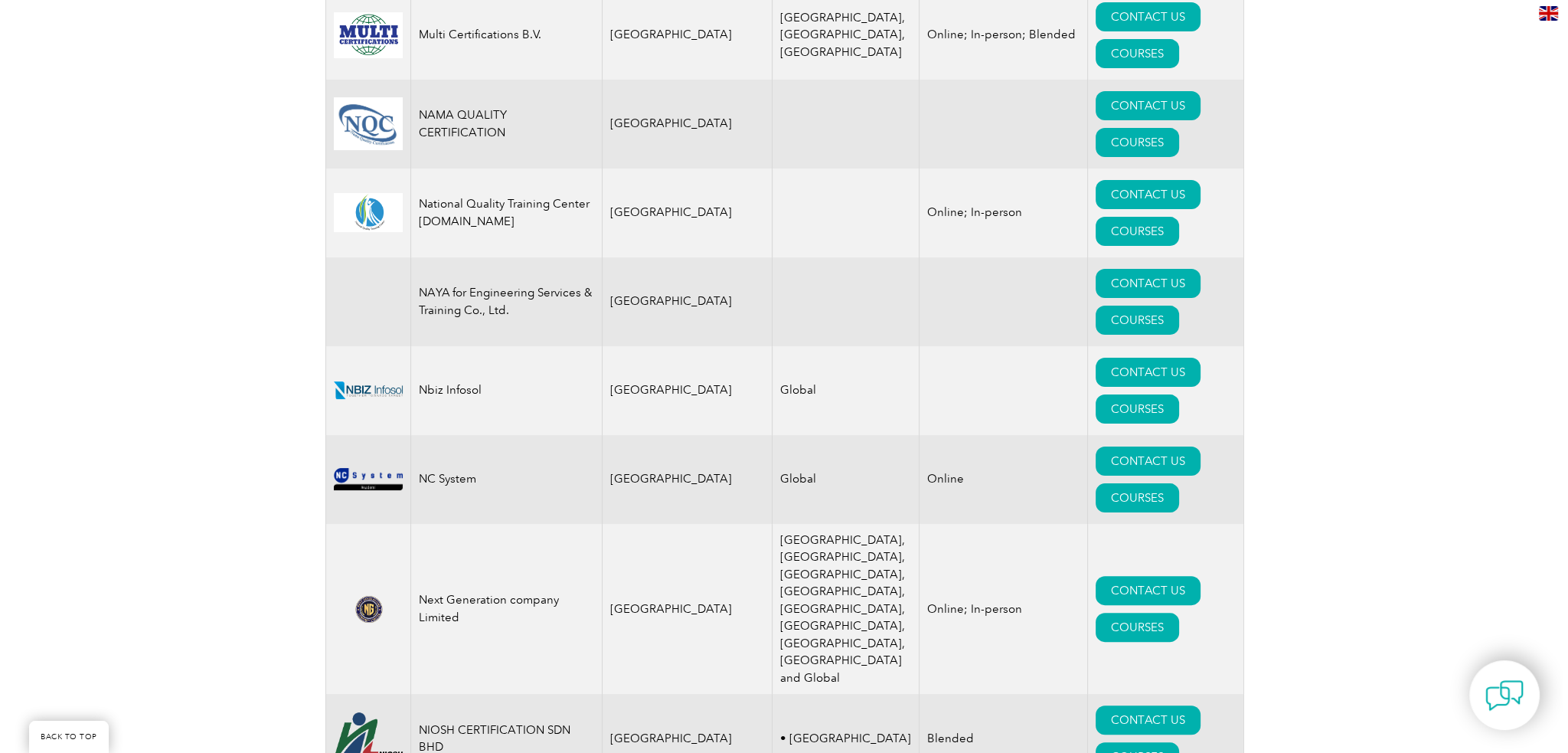
scroll to position [15197, 0]
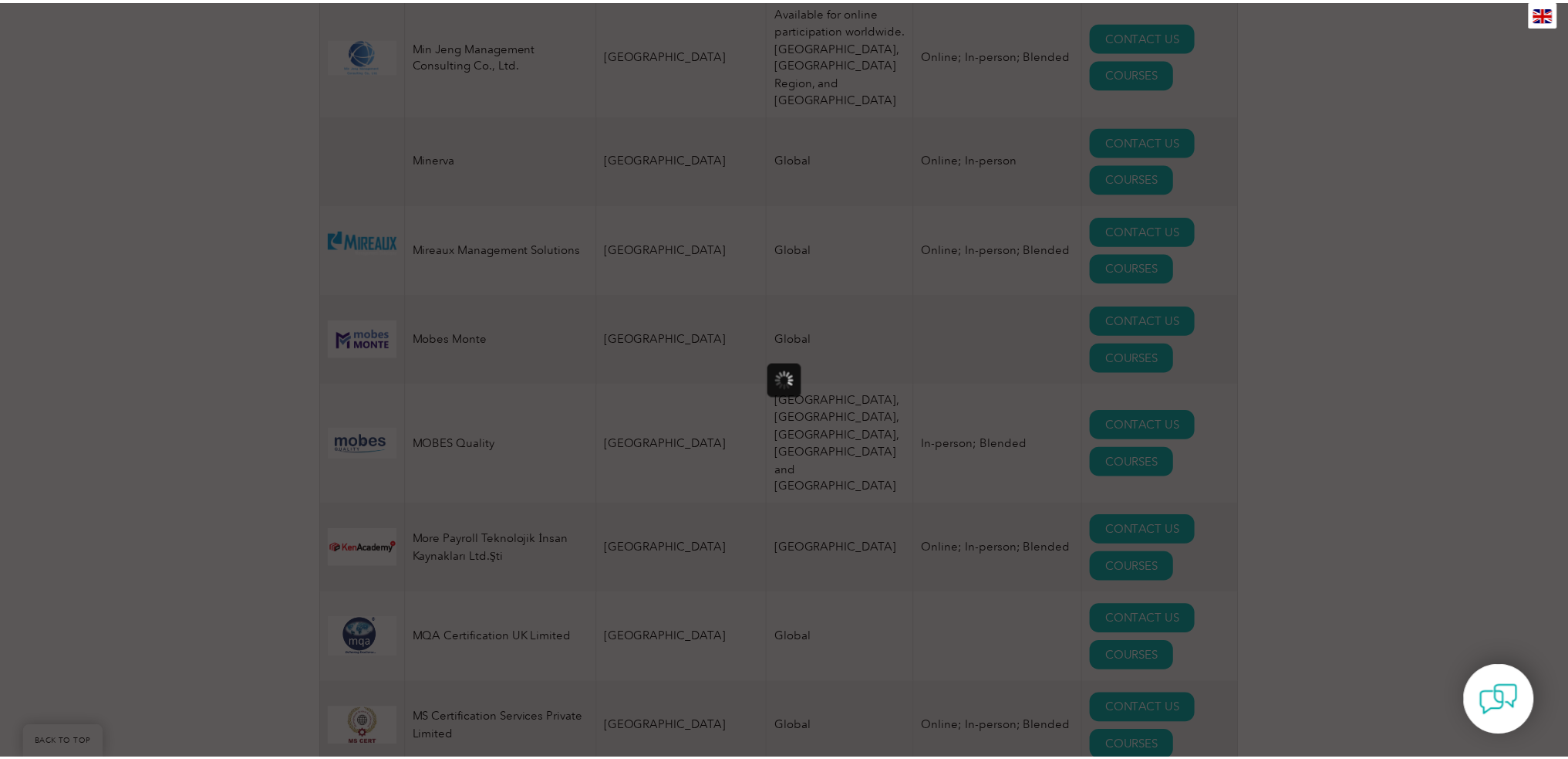
scroll to position [0, 0]
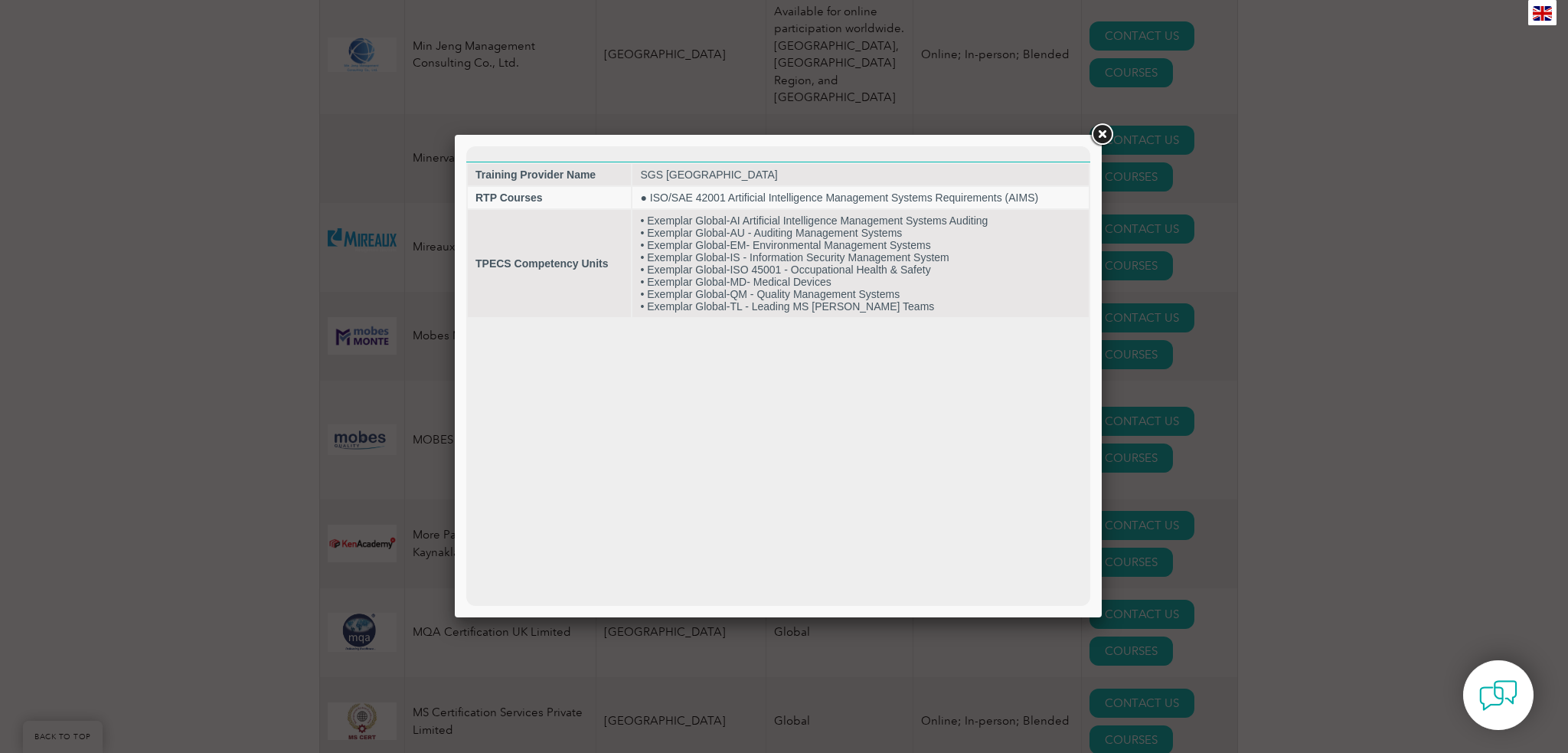
click at [1092, 143] on link at bounding box center [1102, 135] width 27 height 27
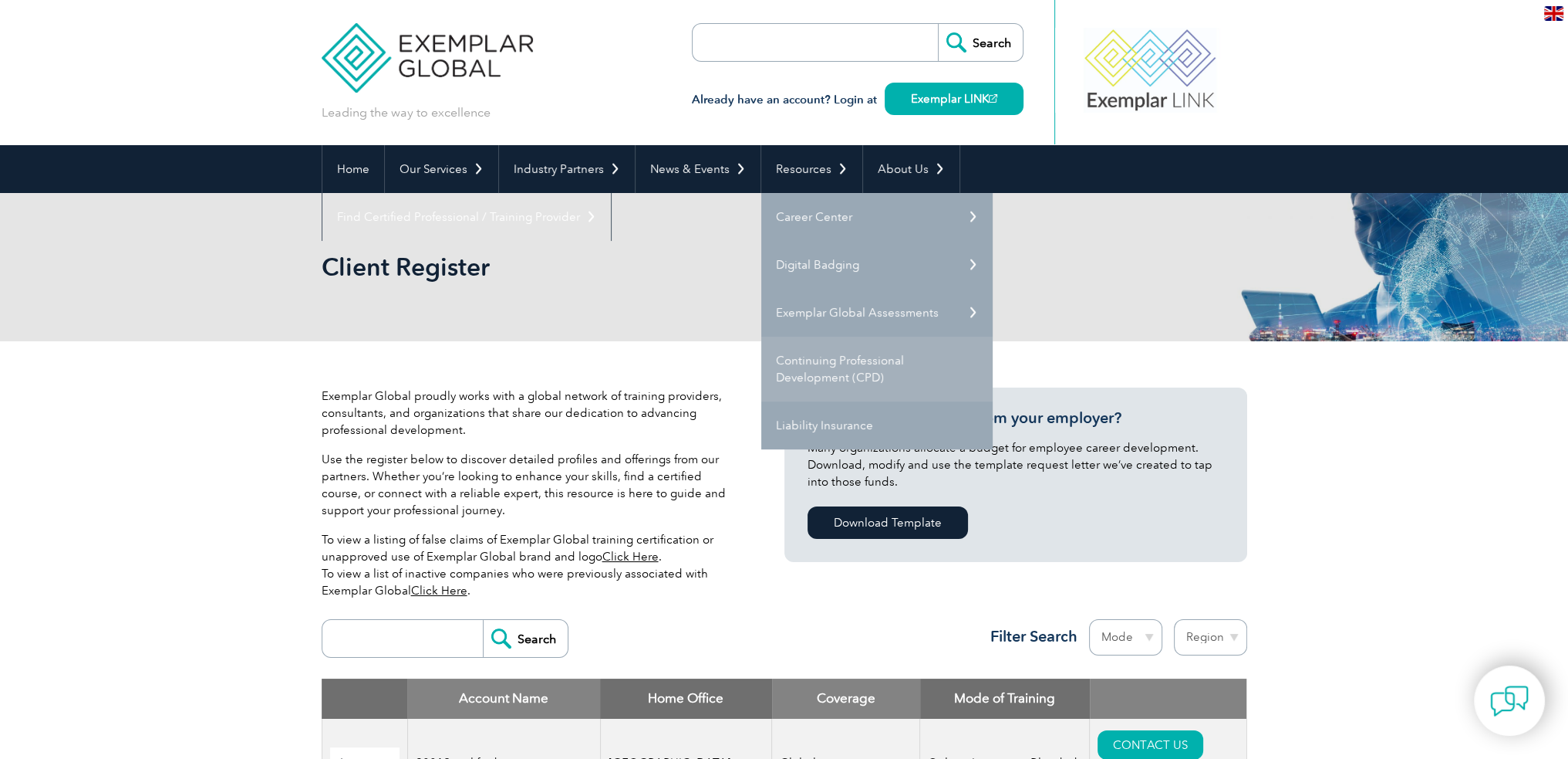
click at [887, 369] on link "Continuing Professional Development (CPD)" at bounding box center [877, 368] width 231 height 64
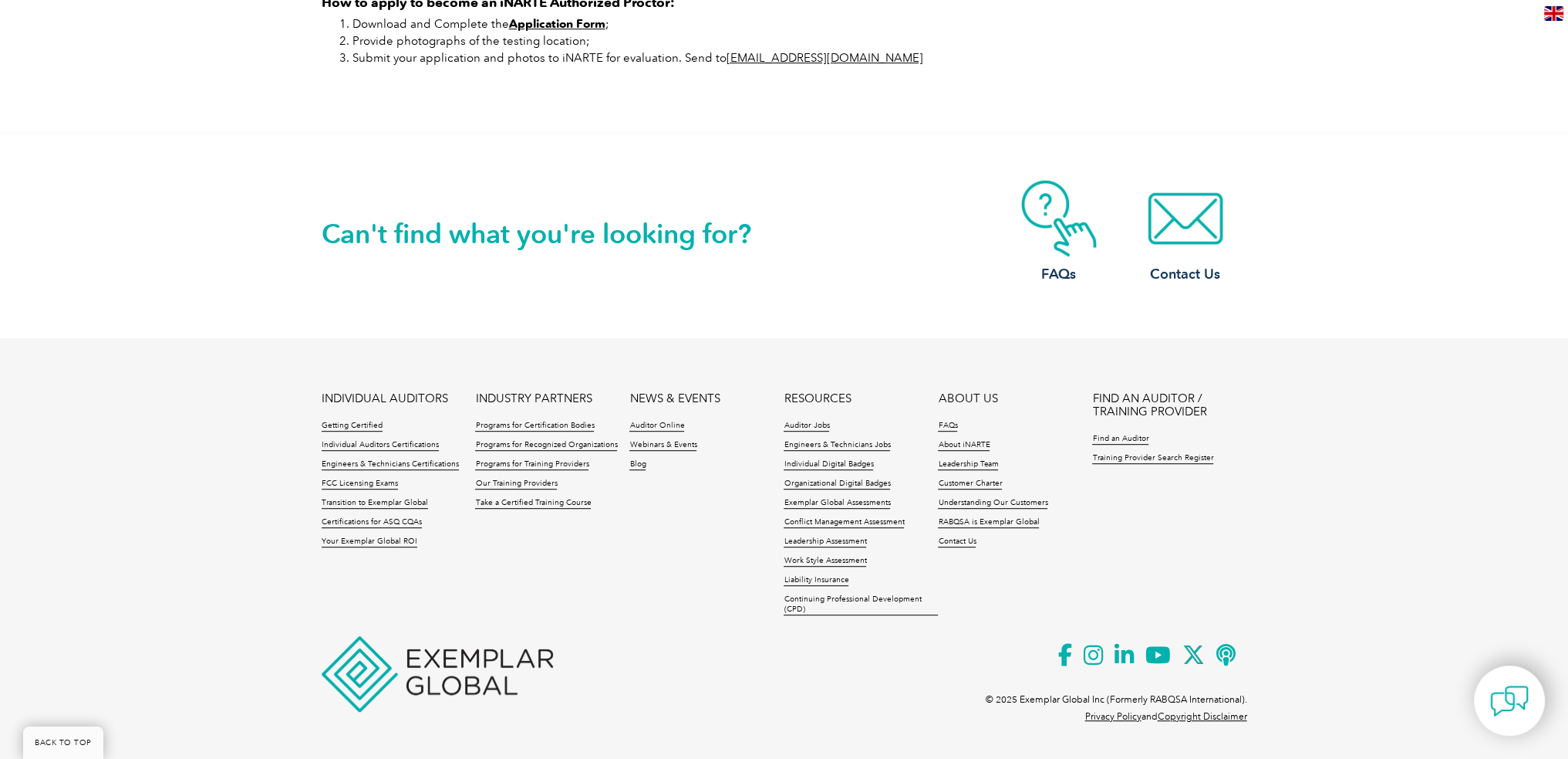
scroll to position [1120, 0]
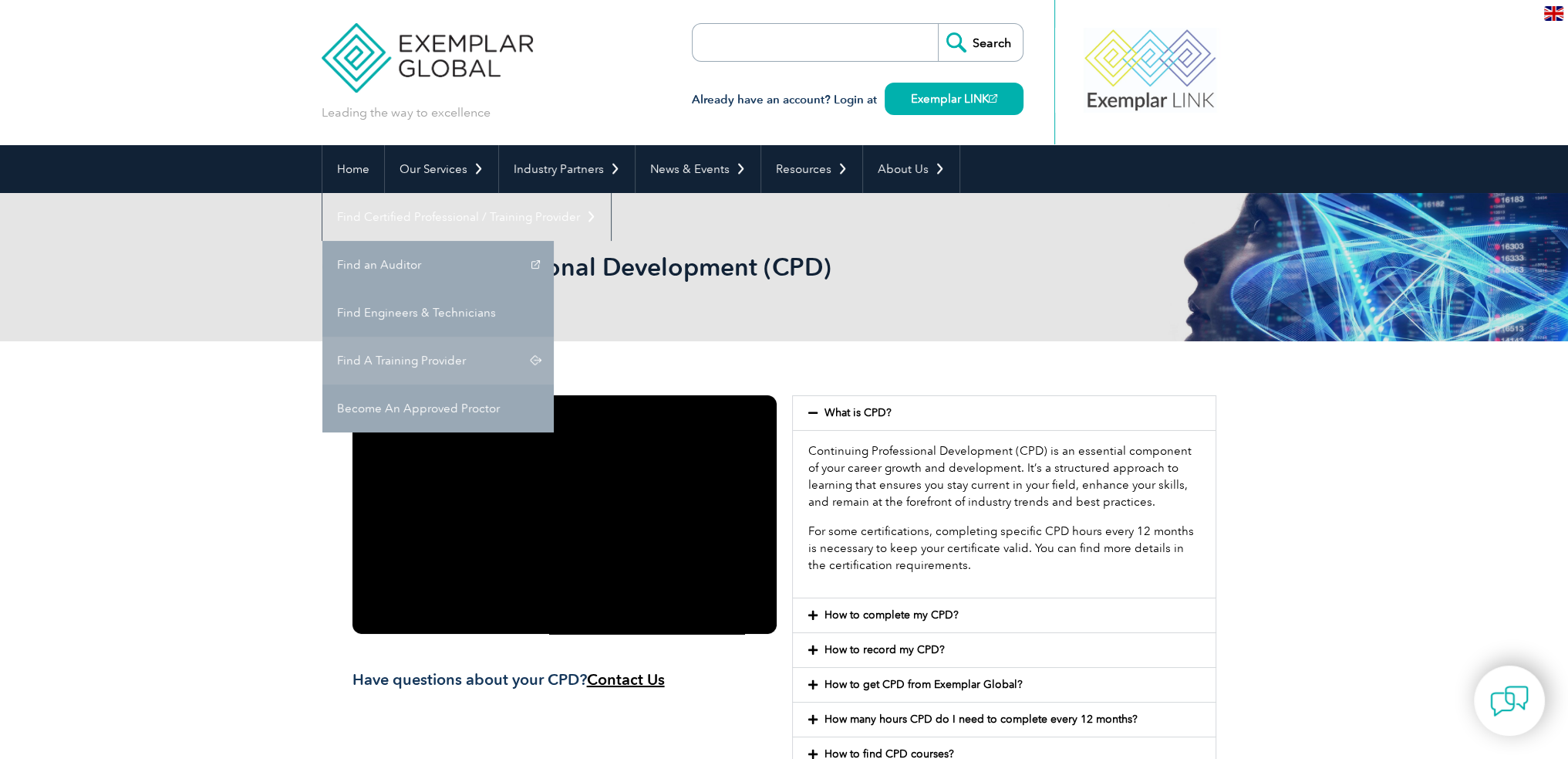
click at [554, 336] on link "Find A Training Provider" at bounding box center [437, 359] width 231 height 48
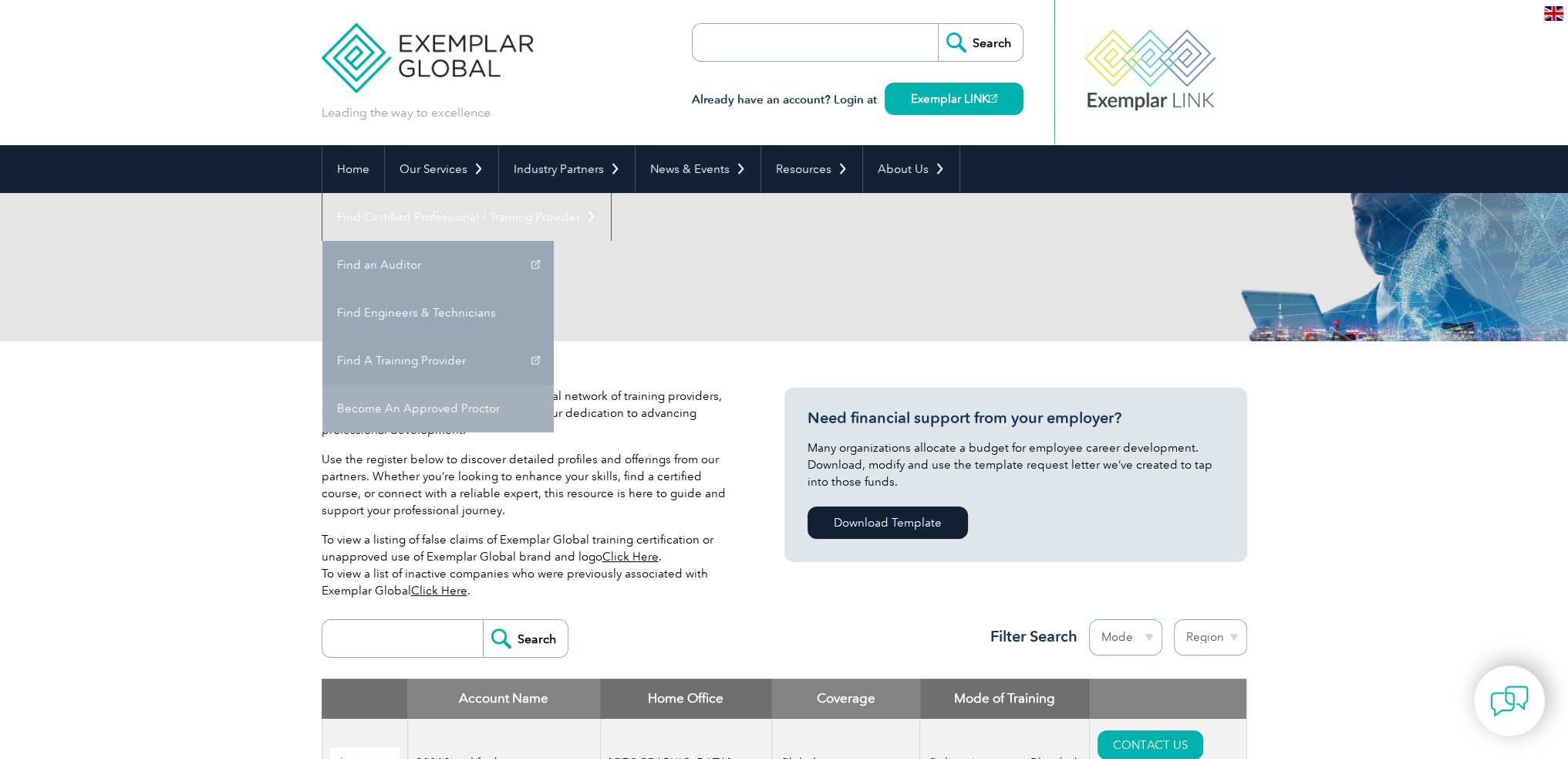
click at [554, 384] on link "Become An Approved Proctor" at bounding box center [437, 407] width 231 height 48
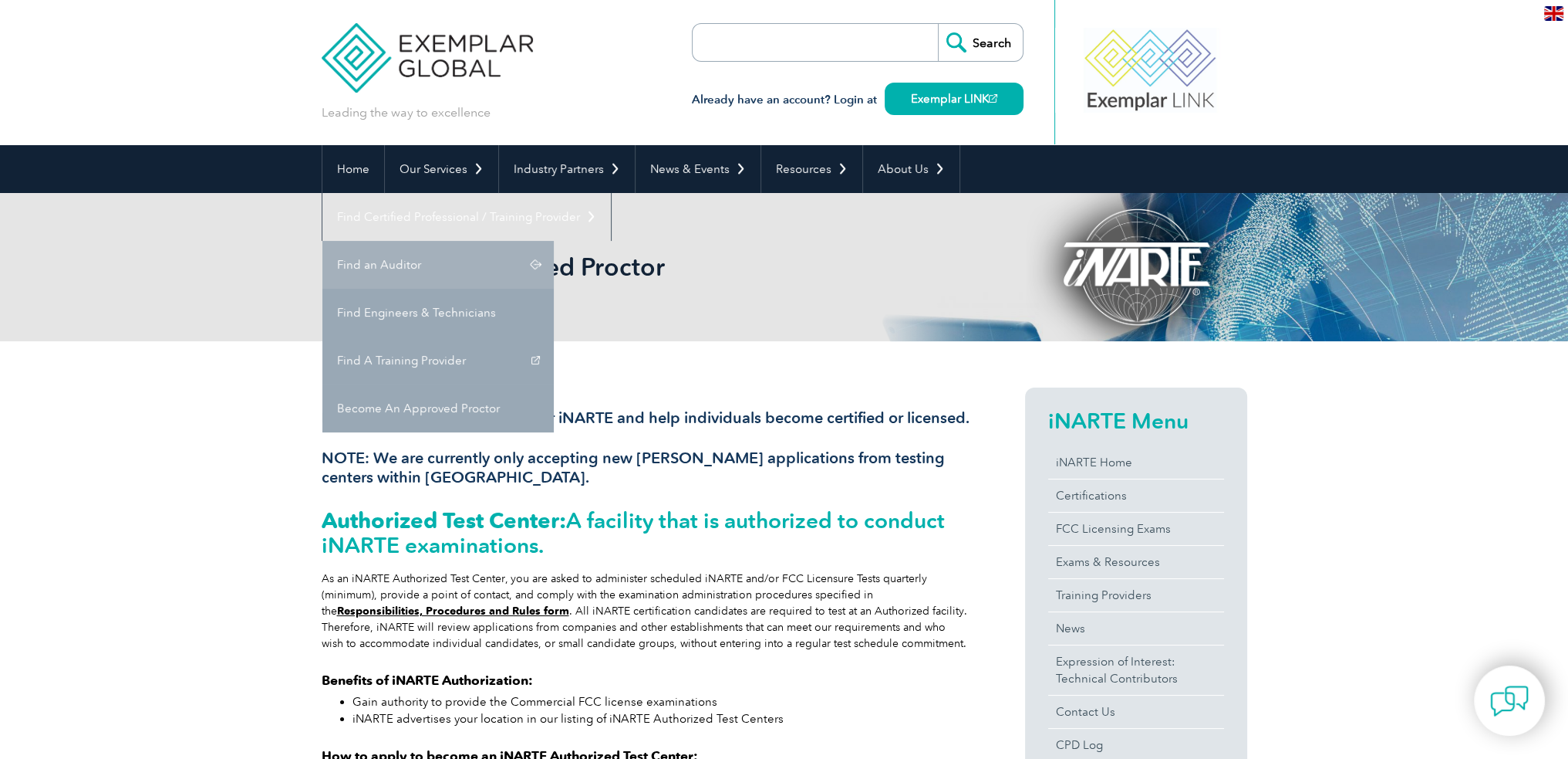
click at [421, 258] on font "Find an Auditor" at bounding box center [379, 265] width 84 height 14
